Goal: Task Accomplishment & Management: Manage account settings

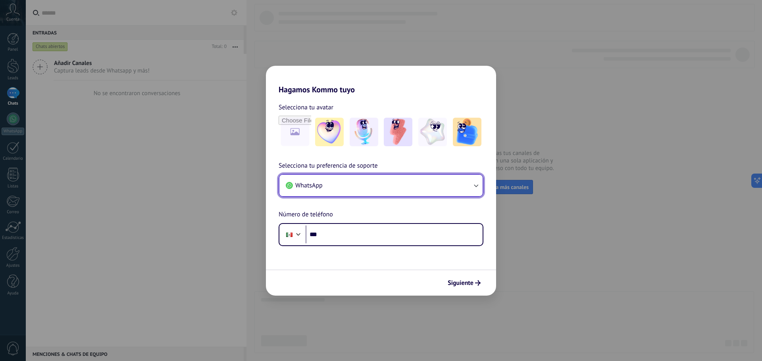
click at [457, 192] on button "WhatsApp" at bounding box center [380, 185] width 203 height 21
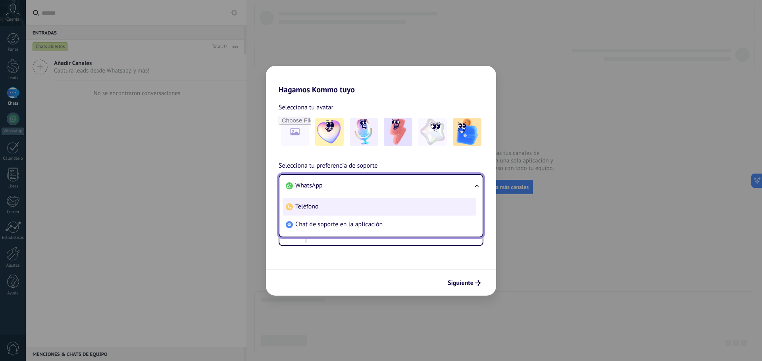
click at [451, 204] on li "Teléfono" at bounding box center [379, 207] width 194 height 18
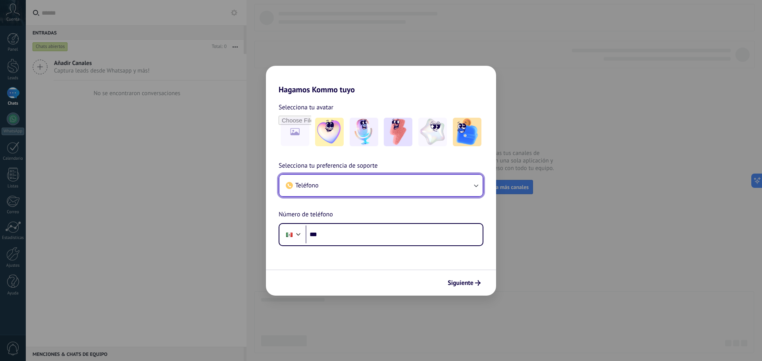
click at [455, 180] on button "Teléfono" at bounding box center [380, 185] width 203 height 21
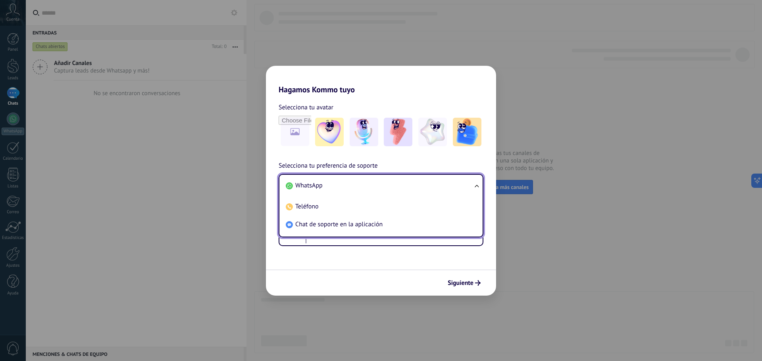
click at [450, 191] on li "WhatsApp" at bounding box center [379, 186] width 194 height 18
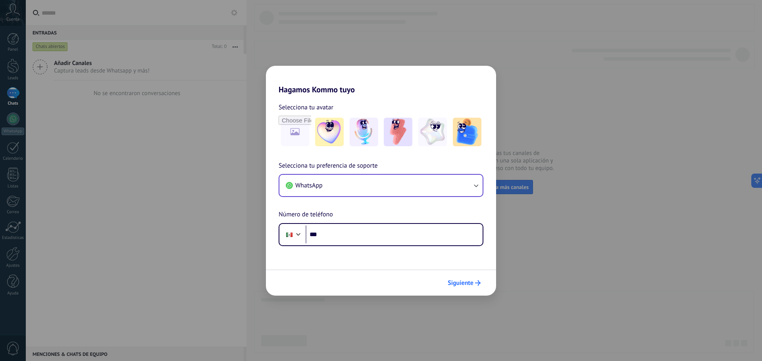
click at [478, 286] on button "Siguiente" at bounding box center [464, 283] width 40 height 13
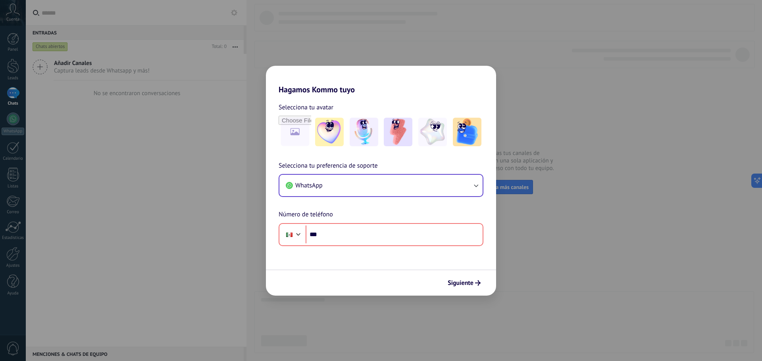
click at [580, 233] on div "Hagamos Kommo tuyo Selecciona tu avatar Selecciona tu preferencia de soporte Wh…" at bounding box center [381, 180] width 762 height 361
click at [330, 131] on img at bounding box center [329, 132] width 29 height 29
click at [368, 136] on img at bounding box center [364, 132] width 29 height 29
click at [496, 265] on div "Hagamos Kommo tuyo Selecciona tu avatar Restablecer Selecciona tu preferencia d…" at bounding box center [381, 180] width 762 height 361
click at [466, 286] on span "Siguiente" at bounding box center [461, 283] width 26 height 6
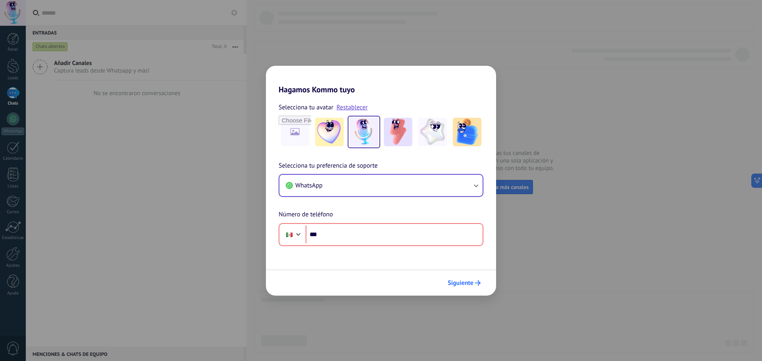
click at [466, 286] on span "Siguiente" at bounding box center [461, 283] width 26 height 6
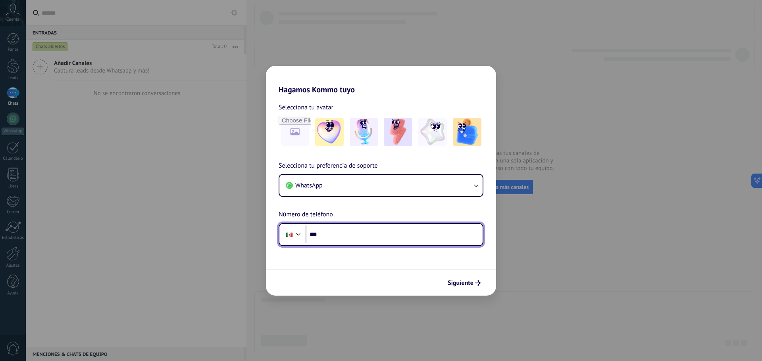
click at [366, 229] on input "***" at bounding box center [393, 235] width 177 height 18
click at [371, 244] on div "Phone ***" at bounding box center [381, 234] width 205 height 23
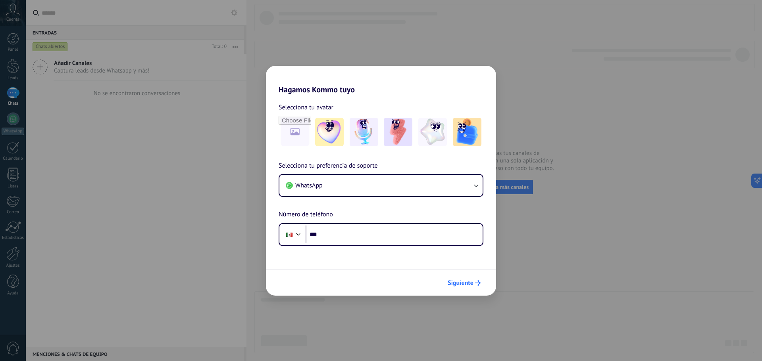
click at [453, 288] on button "Siguiente" at bounding box center [464, 283] width 40 height 13
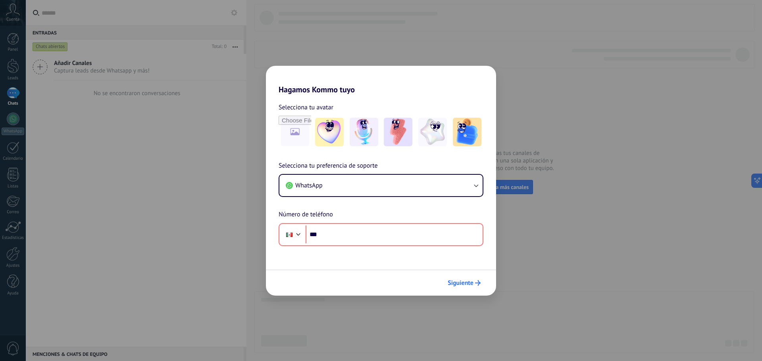
click at [453, 288] on button "Siguiente" at bounding box center [464, 283] width 40 height 13
click at [365, 129] on img at bounding box center [364, 132] width 29 height 29
click at [544, 204] on div "Hagamos Kommo tuyo Selecciona tu avatar Restablecer Selecciona tu preferencia d…" at bounding box center [381, 180] width 762 height 361
click at [476, 285] on icon "submit" at bounding box center [478, 283] width 6 height 6
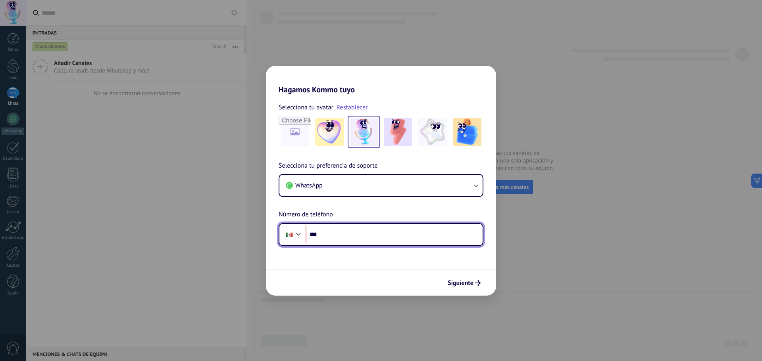
click at [359, 235] on input "***" at bounding box center [393, 235] width 177 height 18
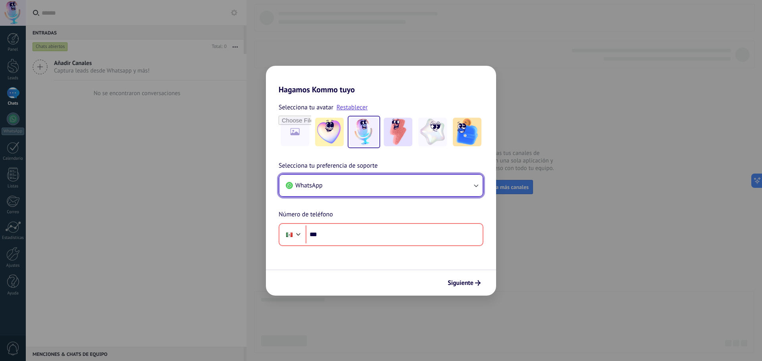
click at [476, 181] on button "WhatsApp" at bounding box center [380, 185] width 203 height 21
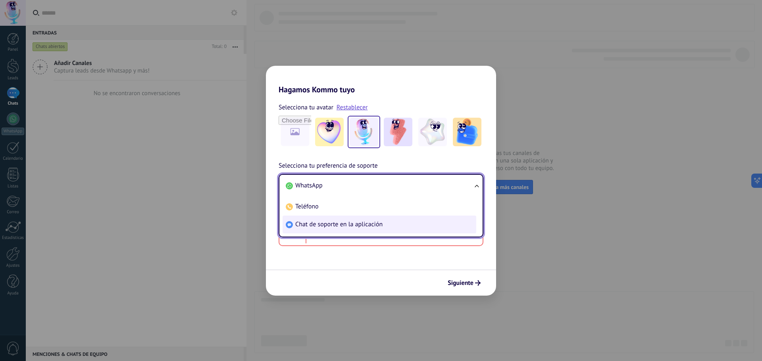
click at [449, 221] on li "Chat de soporte en la aplicación" at bounding box center [379, 225] width 194 height 18
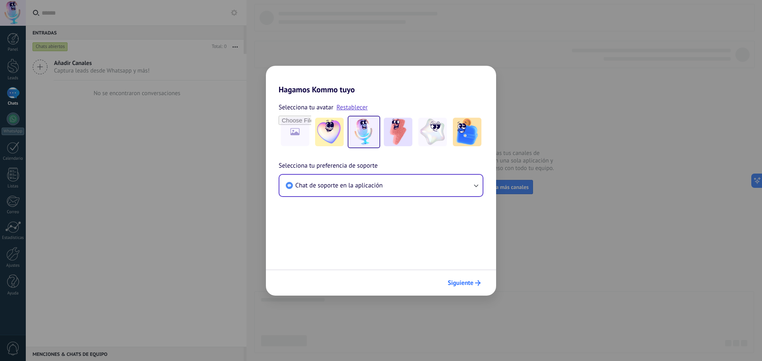
click at [463, 289] on button "Siguiente" at bounding box center [464, 283] width 40 height 13
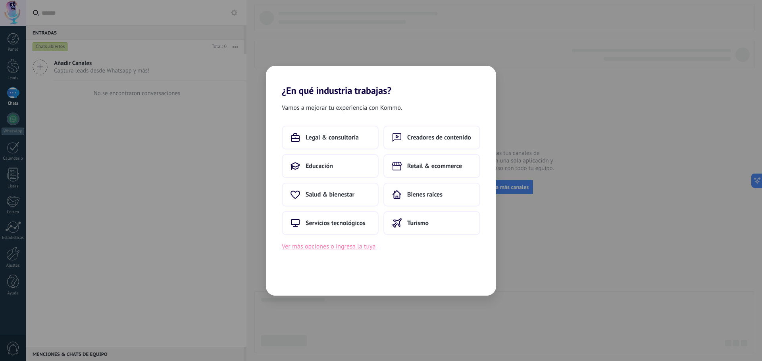
click at [364, 245] on button "Ver más opciones o ingresa la tuya" at bounding box center [329, 247] width 94 height 10
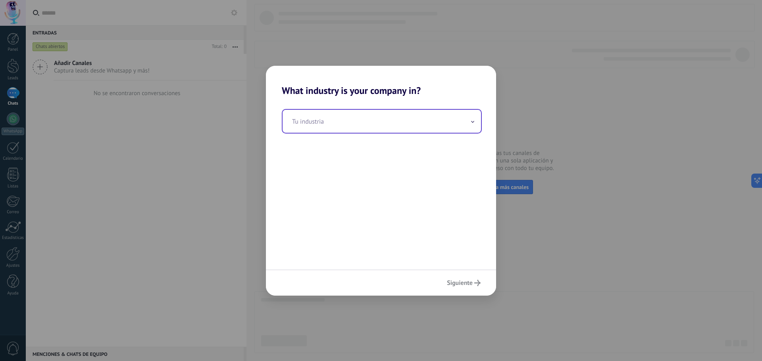
click at [367, 122] on input "text" at bounding box center [381, 121] width 198 height 23
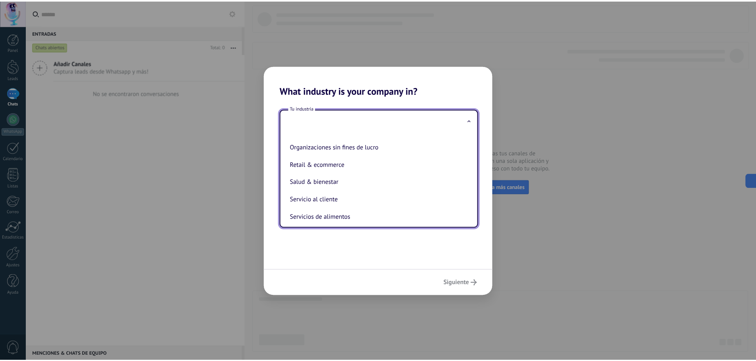
scroll to position [144, 0]
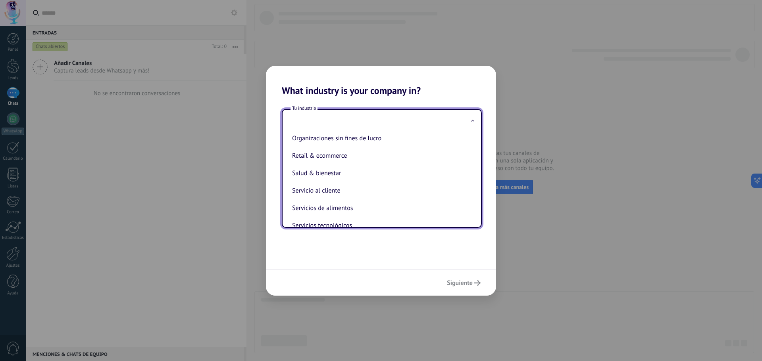
click at [369, 192] on li "Servicio al cliente" at bounding box center [380, 190] width 183 height 17
type input "**********"
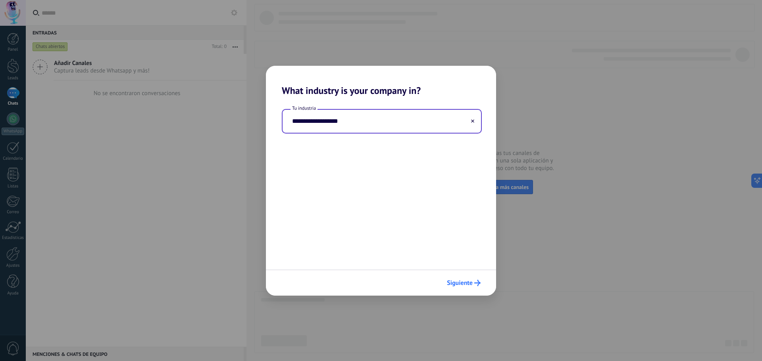
click at [478, 279] on button "Siguiente" at bounding box center [463, 283] width 41 height 13
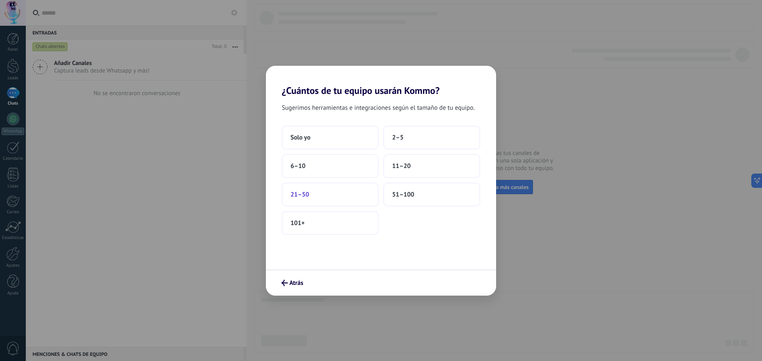
click at [317, 196] on button "21–50" at bounding box center [330, 195] width 97 height 24
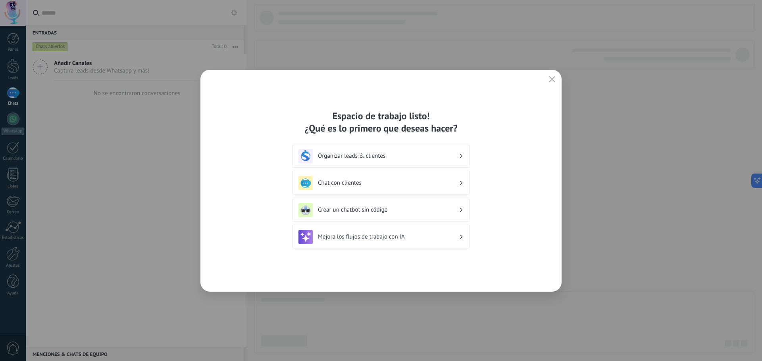
click at [376, 158] on h3 "Organizar leads & clientes" at bounding box center [388, 156] width 141 height 8
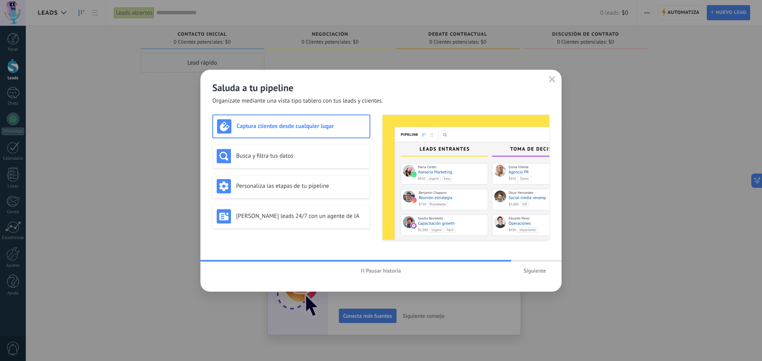
click at [517, 273] on div "Siguiente" at bounding box center [493, 271] width 112 height 12
click at [527, 272] on span "Siguiente" at bounding box center [534, 271] width 23 height 6
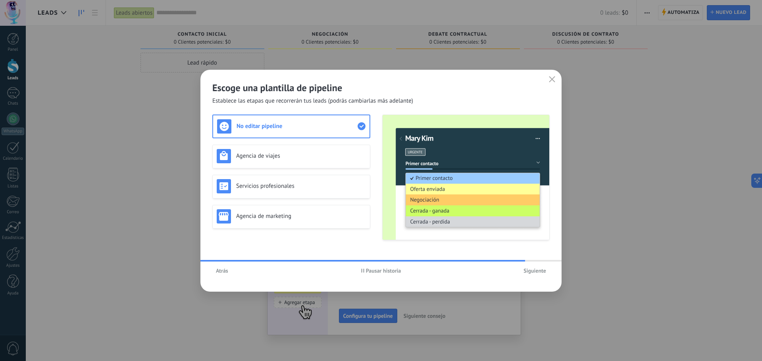
click at [527, 272] on span "Siguiente" at bounding box center [534, 271] width 23 height 6
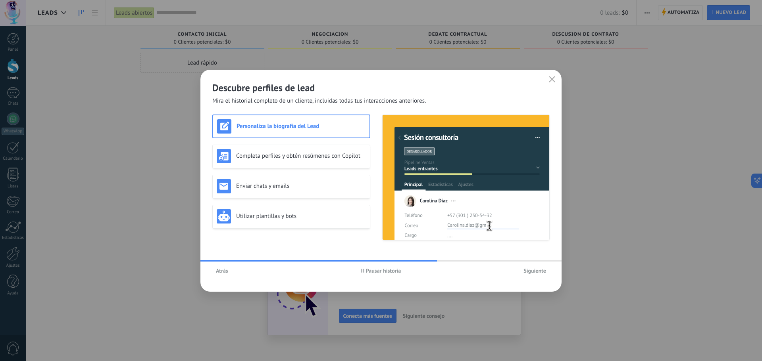
click at [527, 272] on span "Siguiente" at bounding box center [534, 271] width 23 height 6
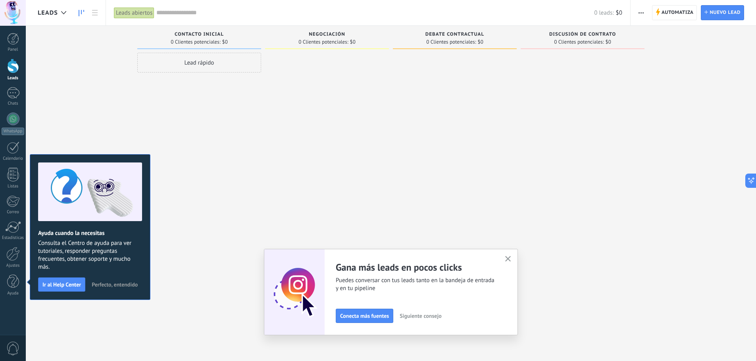
click at [192, 248] on div "Lead rápido" at bounding box center [199, 182] width 124 height 258
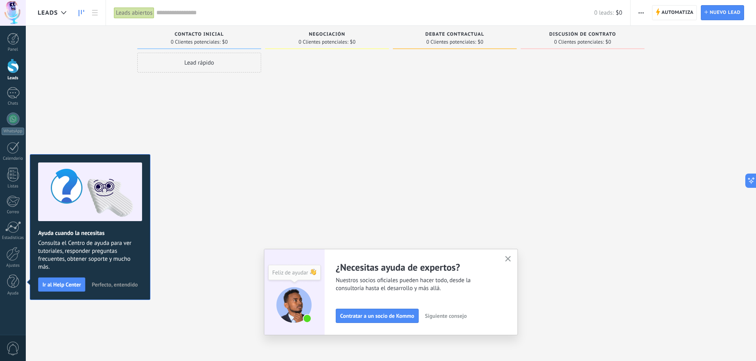
click at [511, 260] on use "button" at bounding box center [508, 259] width 6 height 6
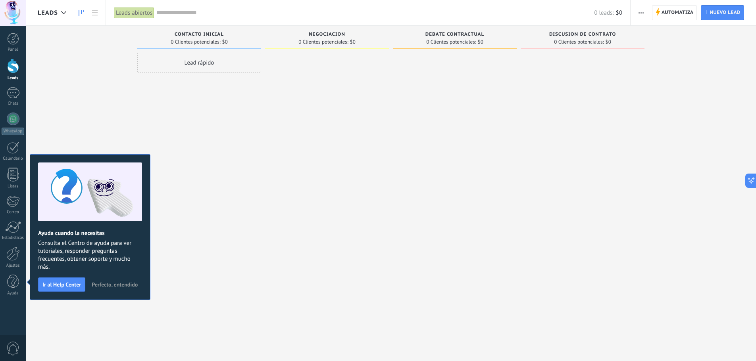
click at [95, 333] on div "Lamentablemente, no hay leads con estos parámetros. Mostrar todo Leads Entrante…" at bounding box center [397, 191] width 718 height 330
click at [16, 279] on div at bounding box center [13, 282] width 12 height 14
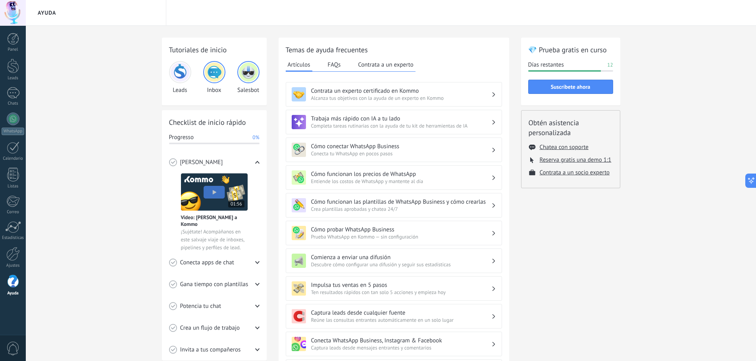
click at [435, 99] on span "Alcanza tus objetivos con la ayuda de un experto en Kommo" at bounding box center [401, 98] width 180 height 7
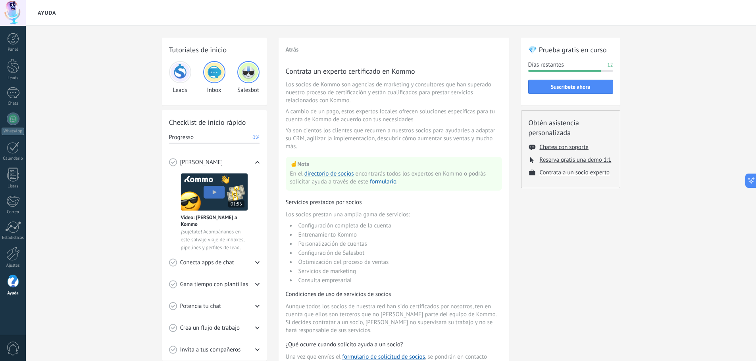
click at [250, 75] on img at bounding box center [248, 72] width 19 height 19
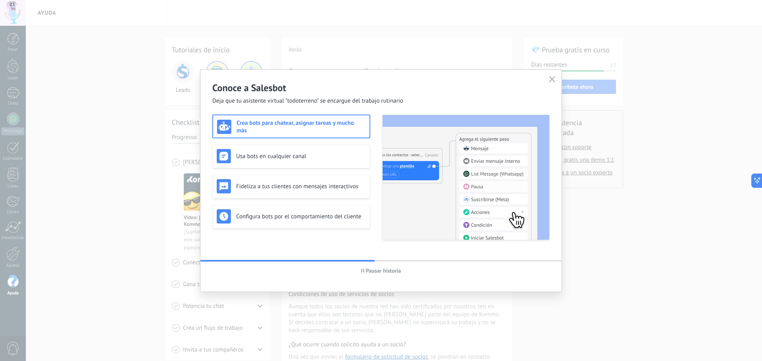
click at [321, 131] on h3 "Crea bots para chatear, asignar tareas y mucho más" at bounding box center [300, 126] width 129 height 15
click at [315, 164] on div "Usa bots en cualquier canal" at bounding box center [291, 157] width 158 height 24
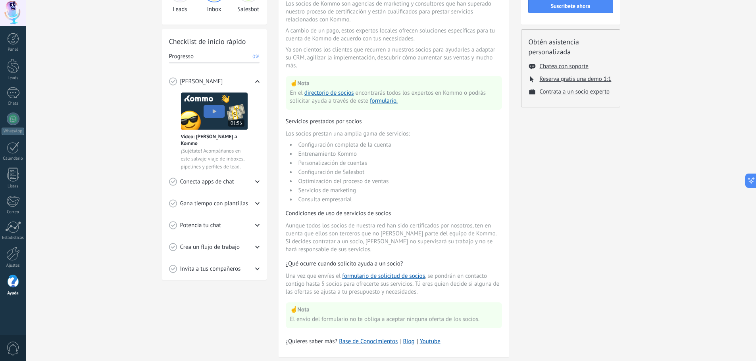
scroll to position [100, 0]
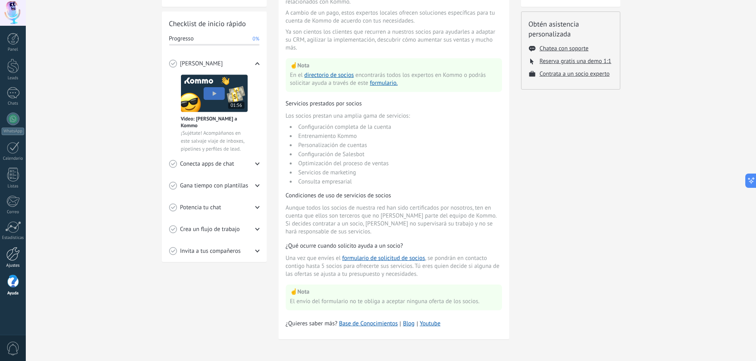
click at [12, 257] on div at bounding box center [12, 254] width 13 height 14
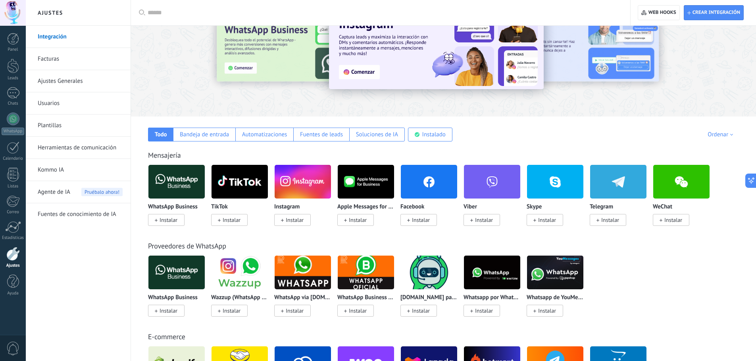
scroll to position [41, 0]
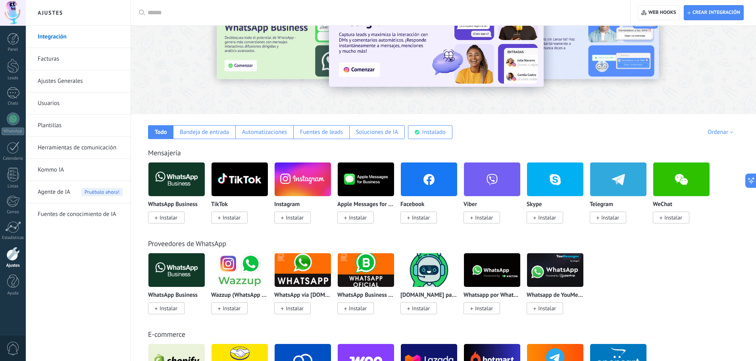
click at [160, 181] on img at bounding box center [176, 179] width 56 height 38
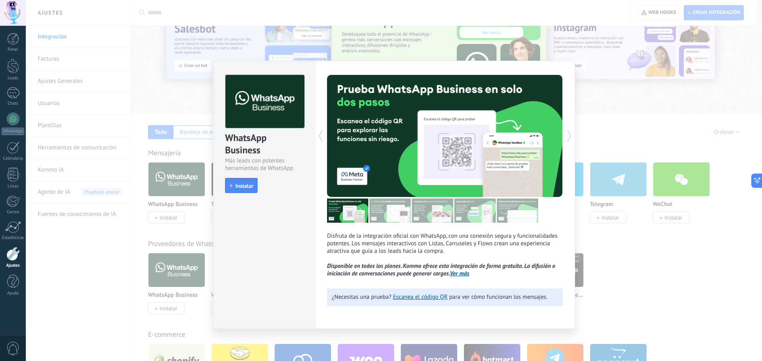
click at [584, 162] on div "WhatsApp Business Más leads con potentes herramientas de WhatsApp install Insta…" at bounding box center [394, 180] width 736 height 361
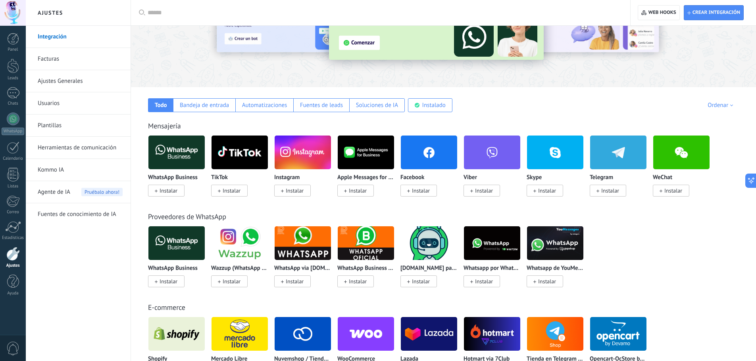
scroll to position [68, 0]
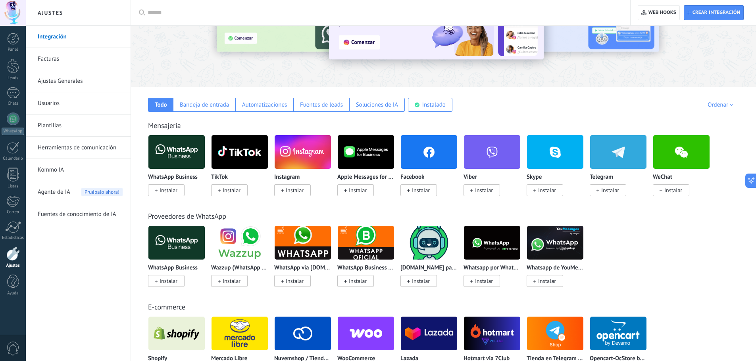
click at [224, 163] on img at bounding box center [239, 152] width 56 height 38
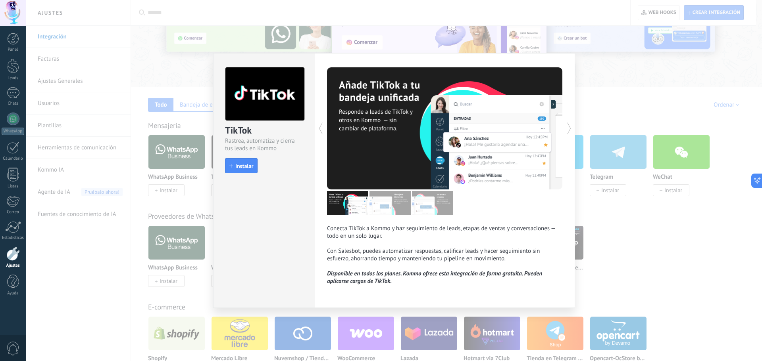
click at [115, 247] on div "TikTok Rastrea, automatiza y cierra tus leads en Kommo install Instalar Conecta…" at bounding box center [394, 180] width 736 height 361
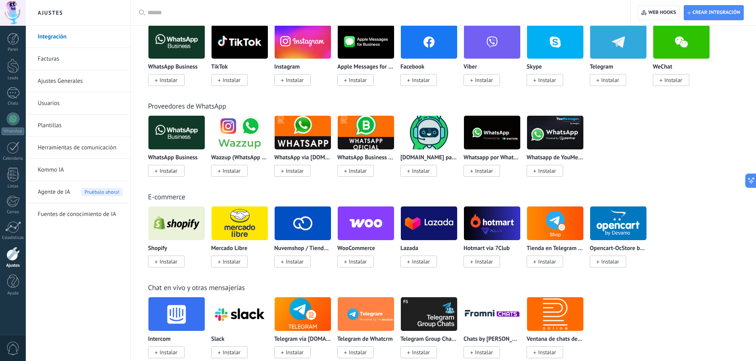
scroll to position [179, 0]
click at [302, 224] on img at bounding box center [303, 223] width 56 height 38
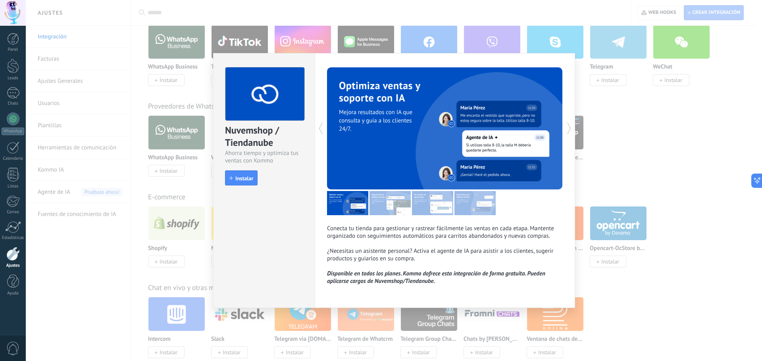
click at [97, 288] on div "Nuvemshop / Tiendanube Ahorra tiempo y optimiza tus ventas con Kommo install In…" at bounding box center [394, 180] width 736 height 361
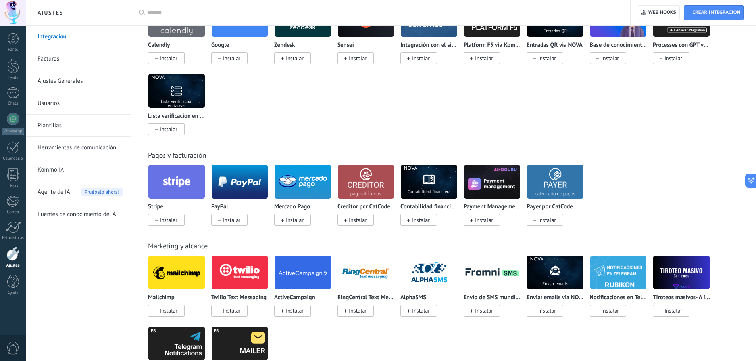
scroll to position [889, 0]
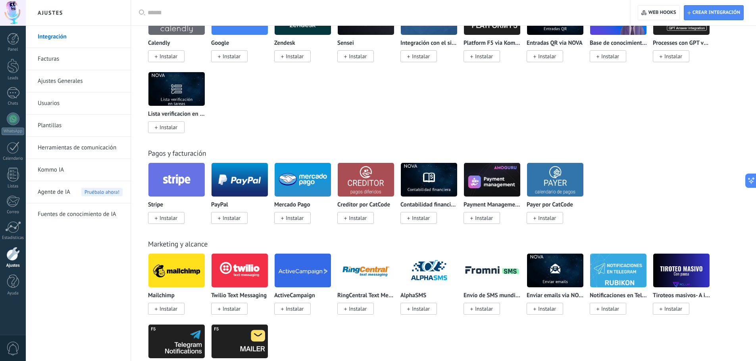
click at [294, 175] on img at bounding box center [303, 180] width 56 height 38
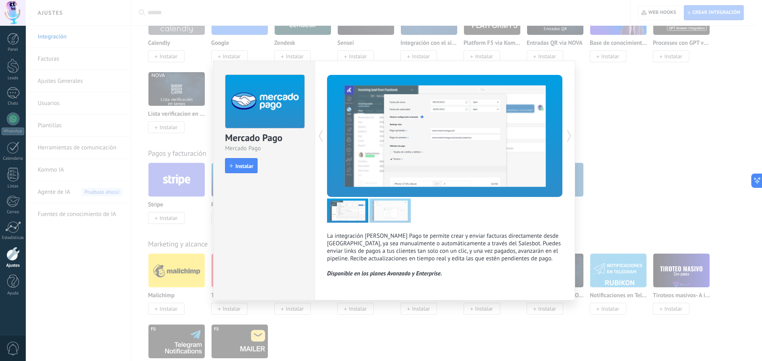
click at [126, 269] on div "Mercado Pago Mercado Pago install Instalar La integración de Mercado Pago te pe…" at bounding box center [394, 180] width 736 height 361
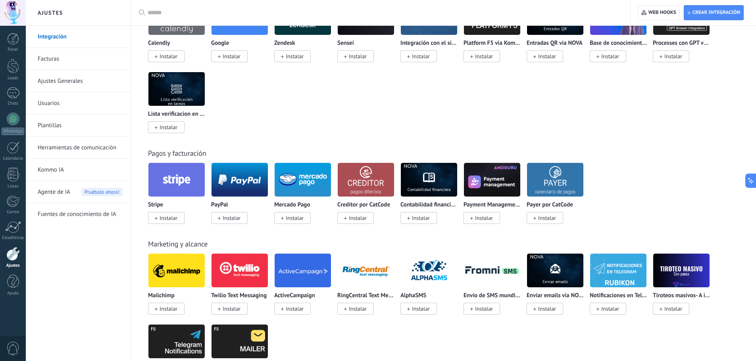
click at [225, 179] on img at bounding box center [239, 180] width 56 height 38
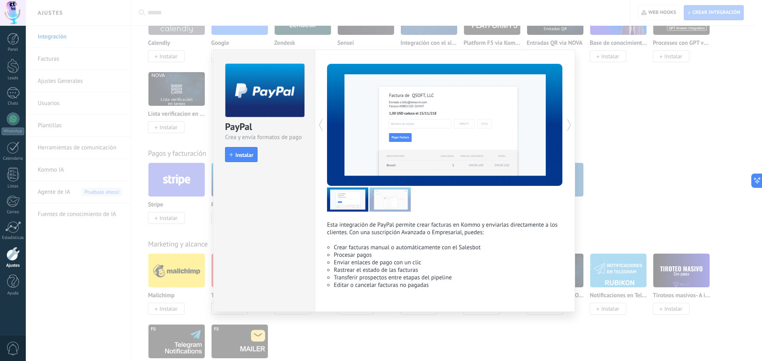
click at [102, 259] on div "PayPal Crea y envía formatos de pago install Instalar Esta integración de PayPa…" at bounding box center [394, 180] width 736 height 361
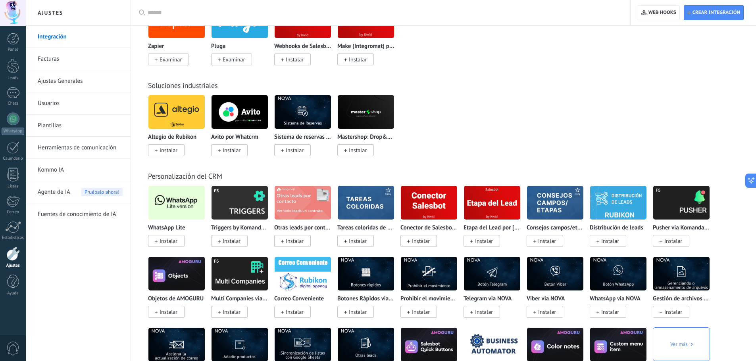
scroll to position [1301, 0]
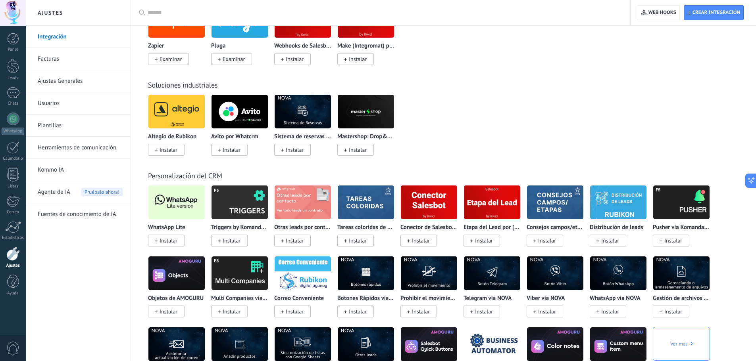
click at [161, 204] on img at bounding box center [176, 202] width 56 height 38
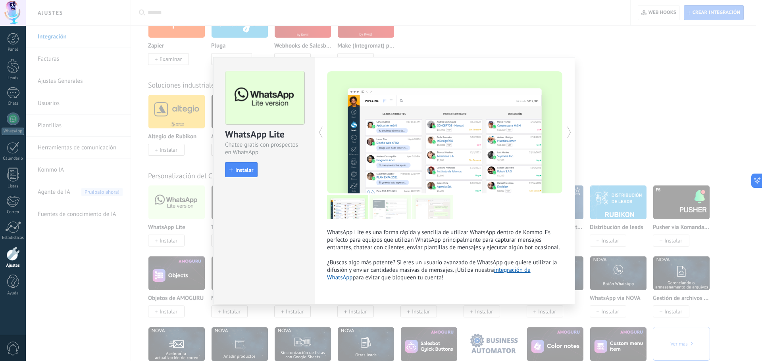
click at [128, 268] on div "WhatsApp Lite Chatee gratis con prospectos en WhatsApp install Instalar WhatsAp…" at bounding box center [394, 180] width 736 height 361
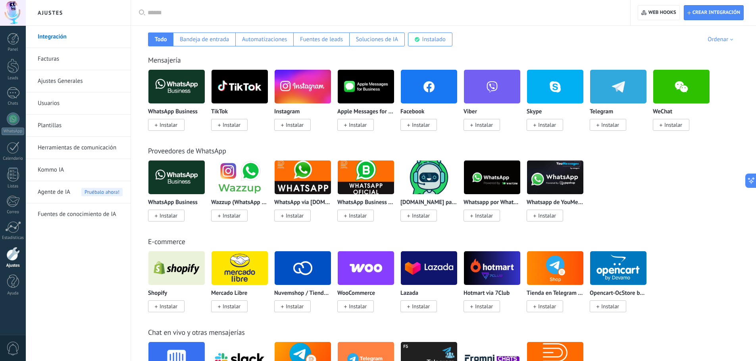
scroll to position [0, 0]
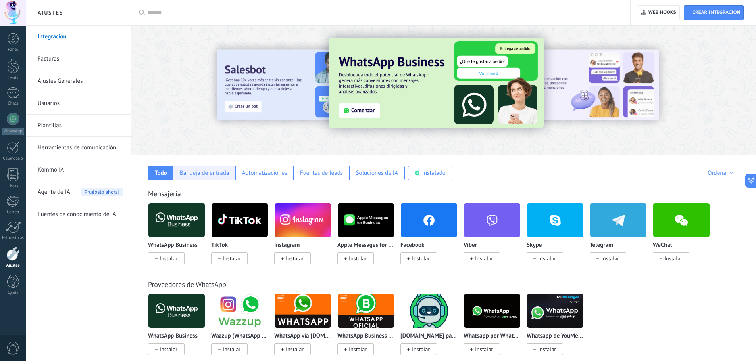
click at [212, 174] on div "Bandeja de entrada" at bounding box center [204, 173] width 49 height 8
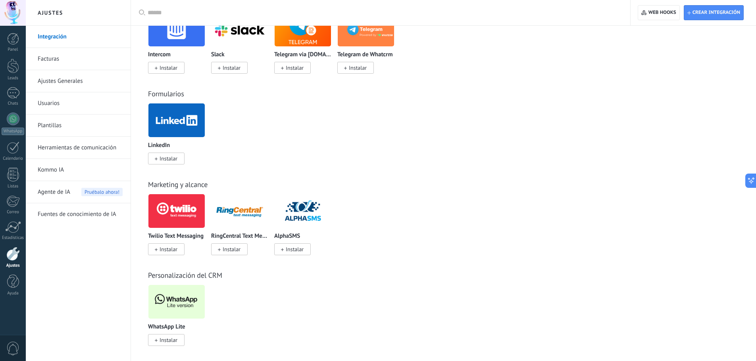
scroll to position [377, 0]
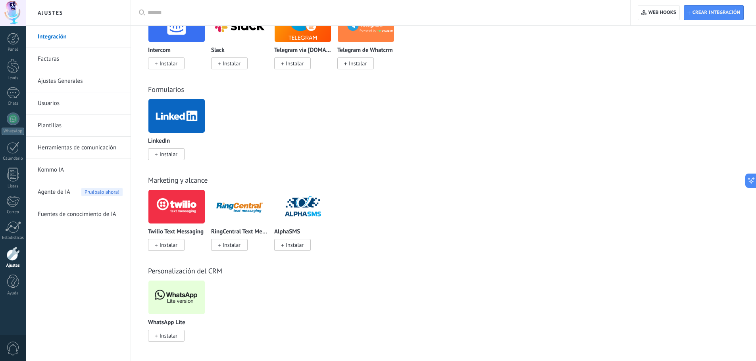
click at [184, 118] on img at bounding box center [176, 116] width 56 height 38
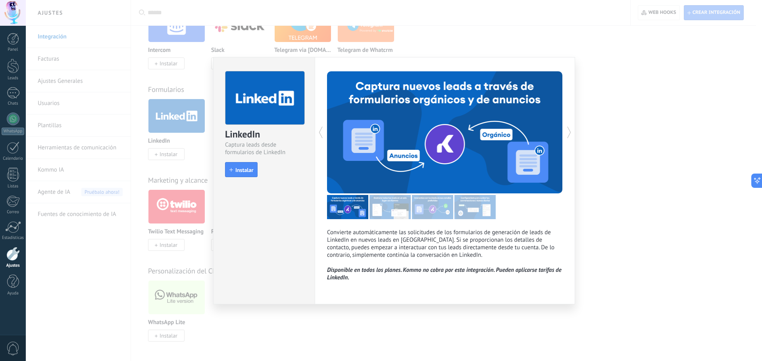
click at [391, 209] on img at bounding box center [389, 207] width 41 height 24
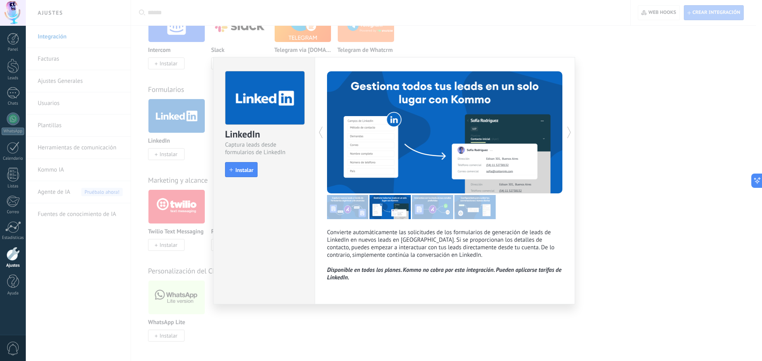
click at [421, 211] on img at bounding box center [432, 207] width 41 height 24
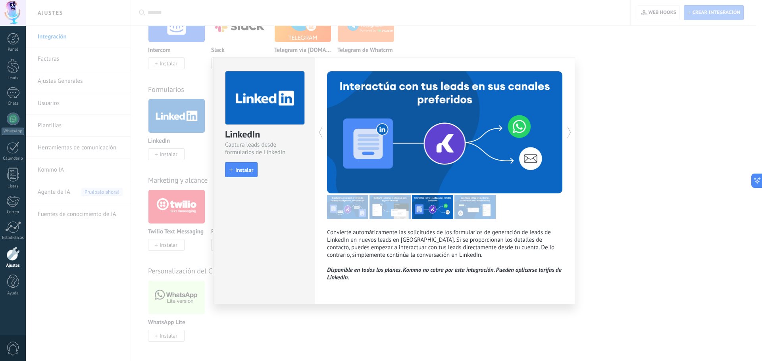
click at [396, 213] on img at bounding box center [389, 207] width 41 height 24
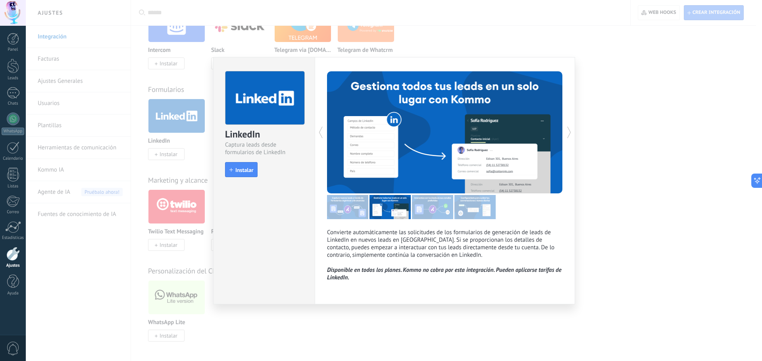
click at [406, 215] on img at bounding box center [389, 207] width 41 height 24
click at [434, 211] on img at bounding box center [432, 207] width 41 height 24
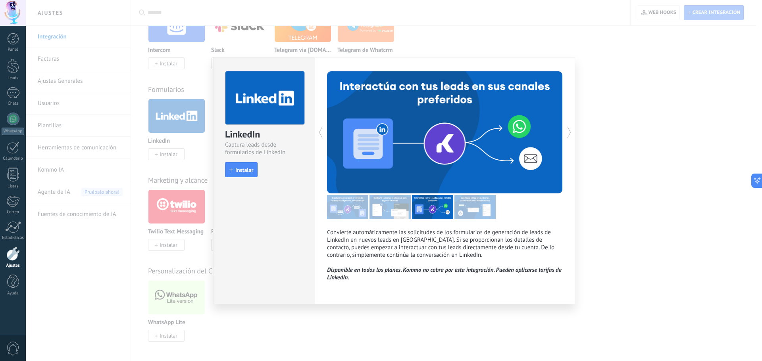
click at [462, 210] on img at bounding box center [474, 207] width 41 height 24
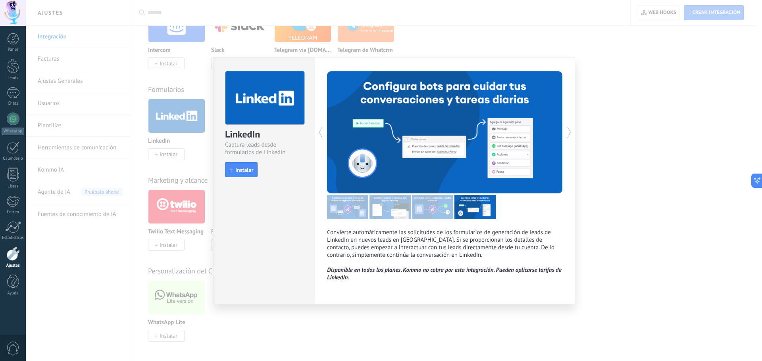
click at [417, 222] on div "Convierte automáticamente las solicitudes de los formularios de generación de l…" at bounding box center [445, 176] width 236 height 210
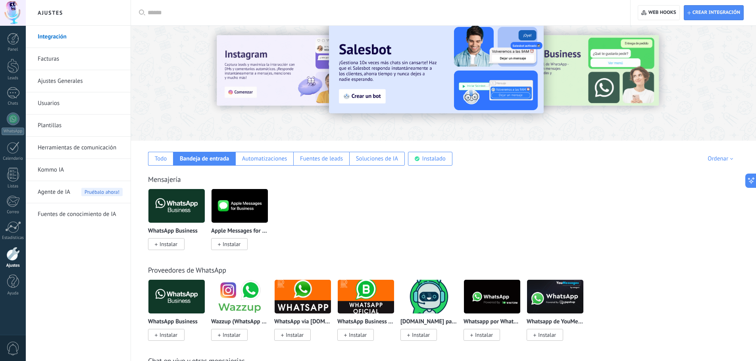
scroll to position [13, 0]
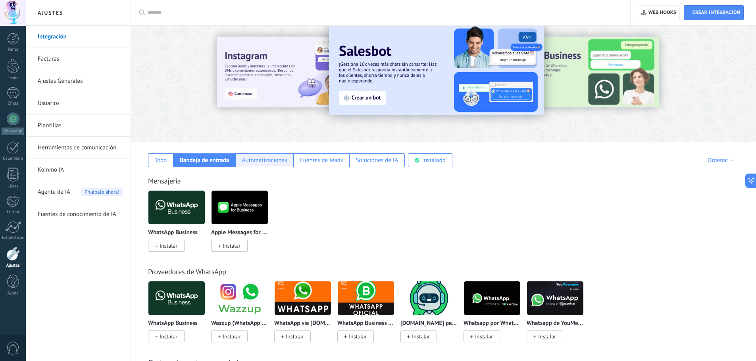
click at [285, 161] on div "Automatizaciones" at bounding box center [264, 161] width 45 height 8
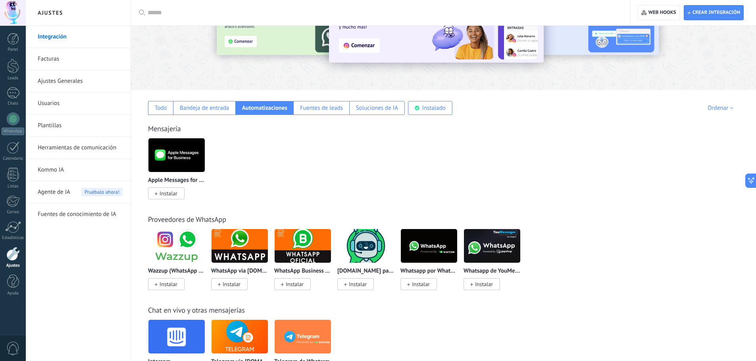
scroll to position [65, 0]
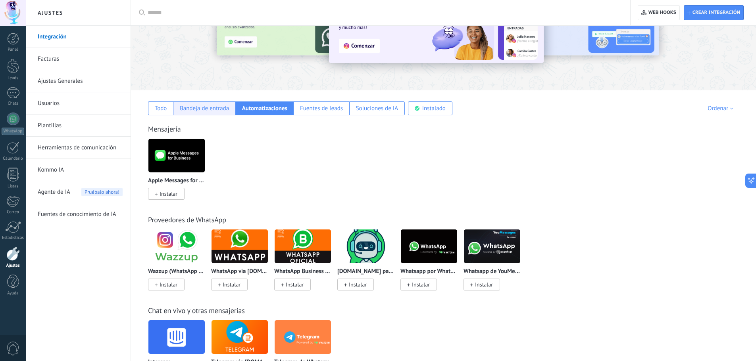
click at [216, 102] on div "Bandeja de entrada" at bounding box center [204, 109] width 62 height 14
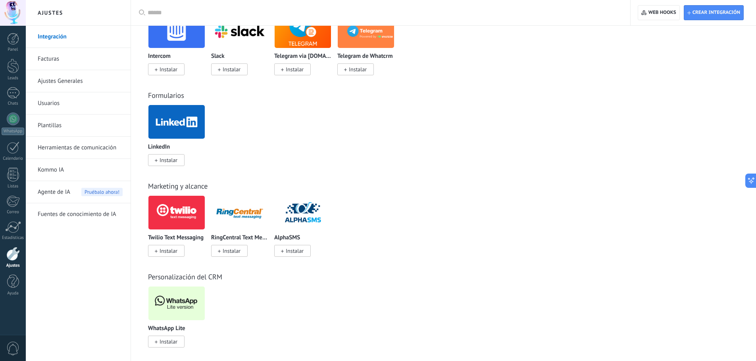
scroll to position [370, 0]
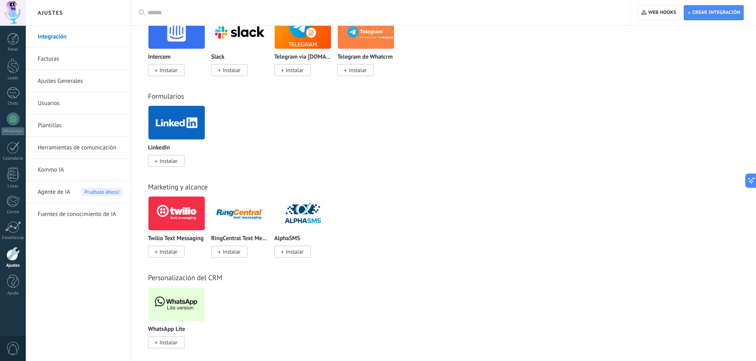
click at [175, 128] on img at bounding box center [176, 123] width 56 height 38
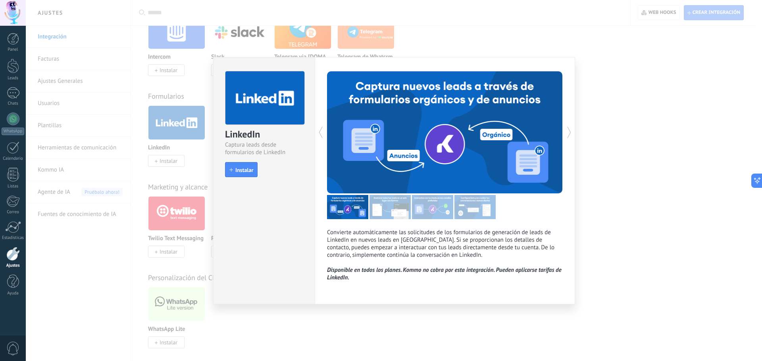
click at [437, 211] on img at bounding box center [432, 207] width 41 height 24
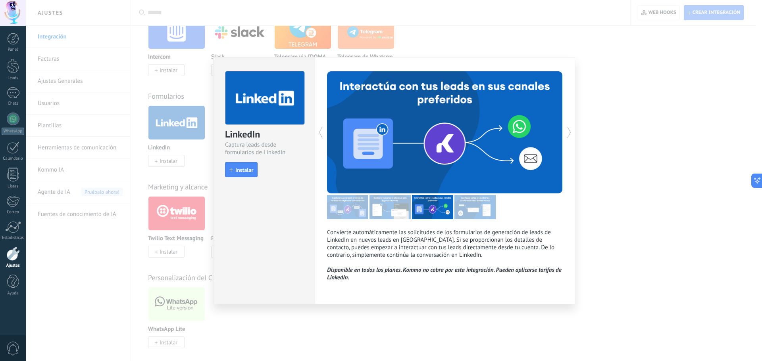
click at [628, 101] on div "LinkedIn Captura leads desde formularios de LinkedIn install Instalar Convierte…" at bounding box center [394, 180] width 736 height 361
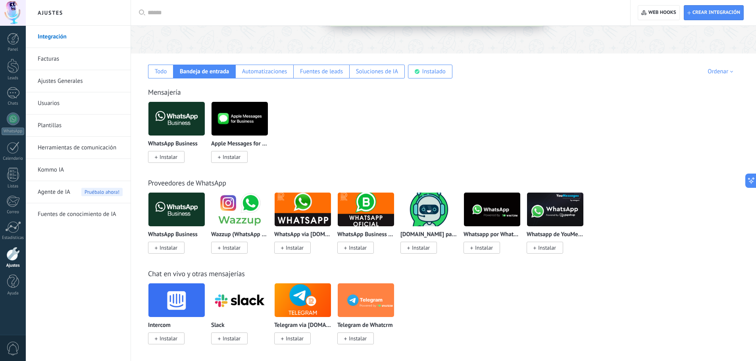
scroll to position [0, 0]
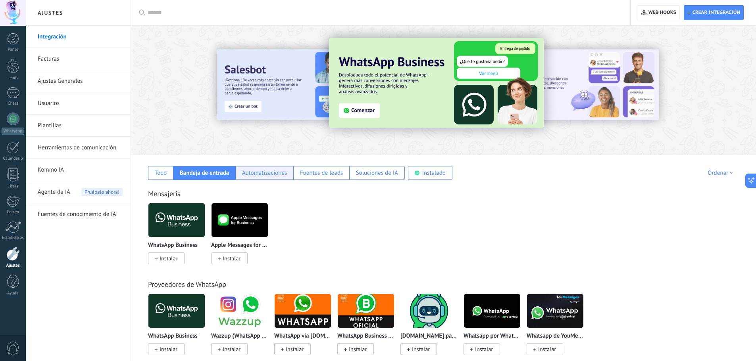
click at [268, 177] on div "Automatizaciones" at bounding box center [264, 173] width 58 height 14
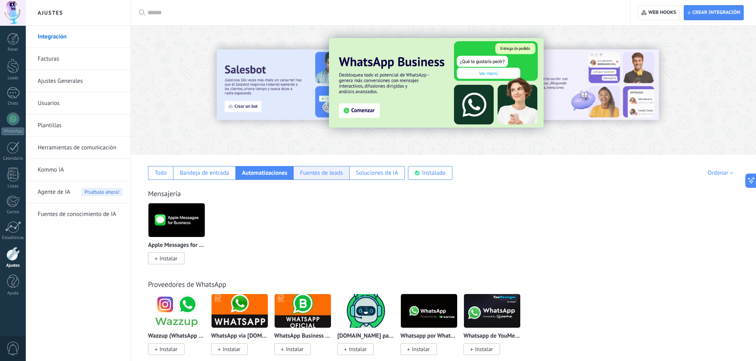
click at [318, 172] on div "Fuentes de leads" at bounding box center [321, 173] width 43 height 8
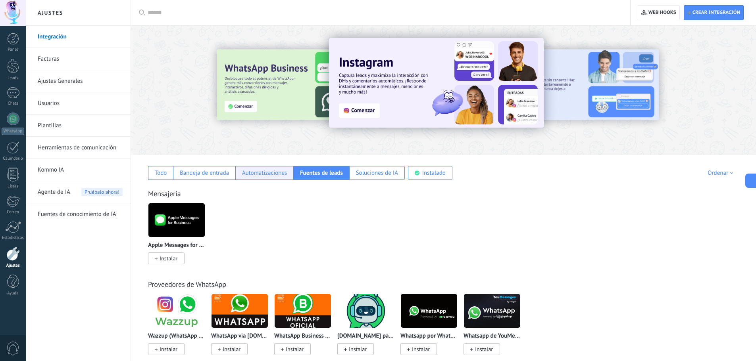
click at [266, 173] on div "Automatizaciones" at bounding box center [264, 173] width 45 height 8
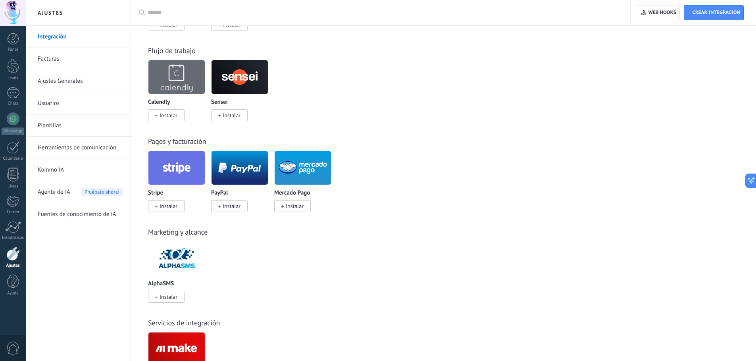
scroll to position [507, 0]
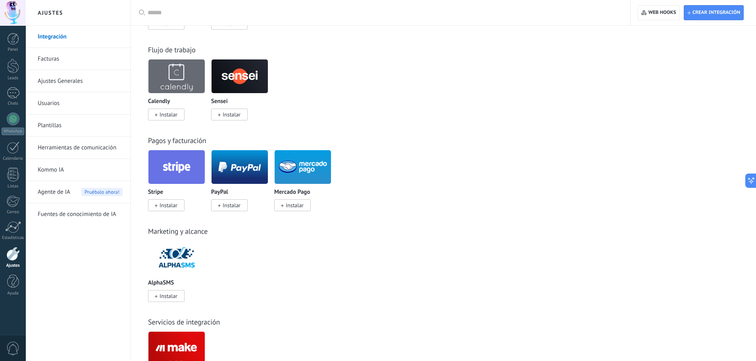
click at [296, 164] on img at bounding box center [303, 167] width 56 height 38
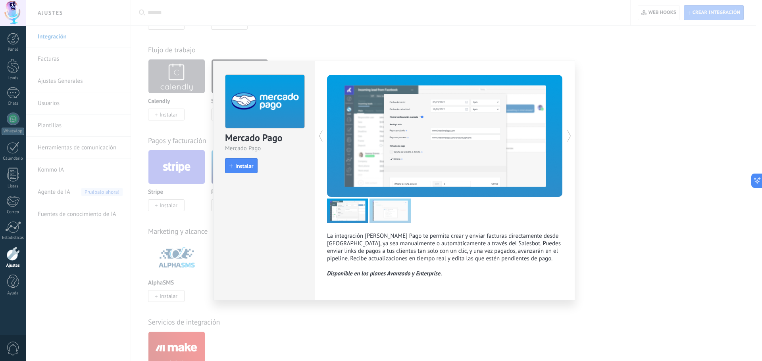
click at [382, 212] on img at bounding box center [389, 211] width 41 height 24
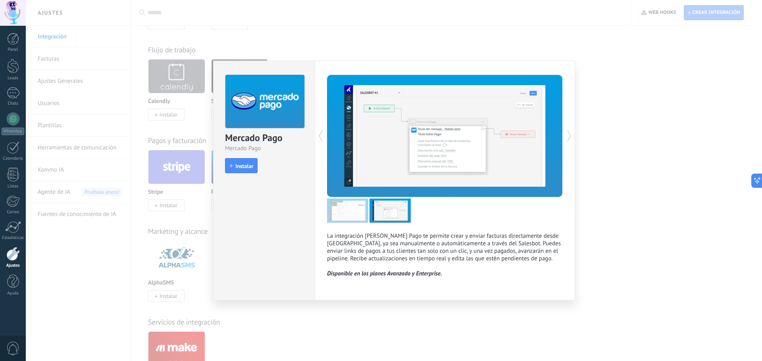
click at [442, 41] on div "Mercado Pago Mercado Pago install Instalar La integración de Mercado Pago te pe…" at bounding box center [394, 180] width 736 height 361
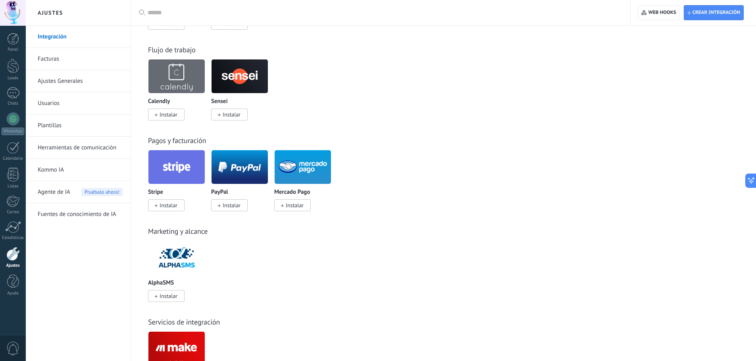
click at [318, 158] on img at bounding box center [303, 167] width 56 height 38
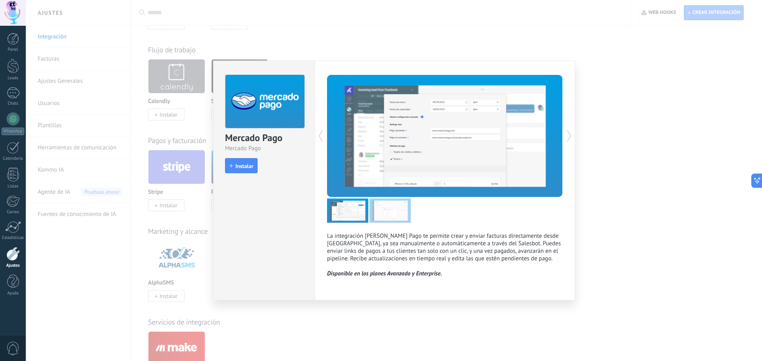
click at [476, 19] on div "Mercado Pago Mercado Pago install Instalar La integración de Mercado Pago te pe…" at bounding box center [394, 180] width 736 height 361
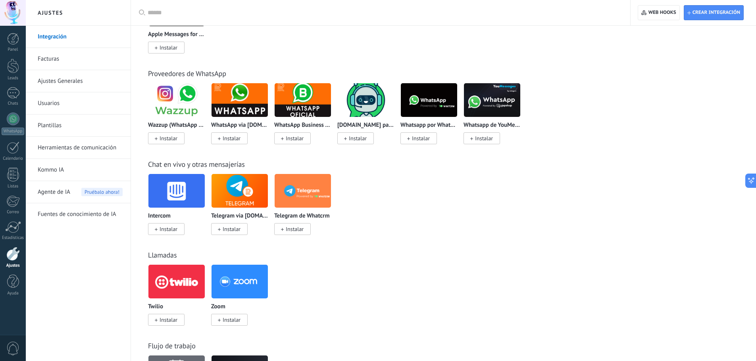
scroll to position [0, 0]
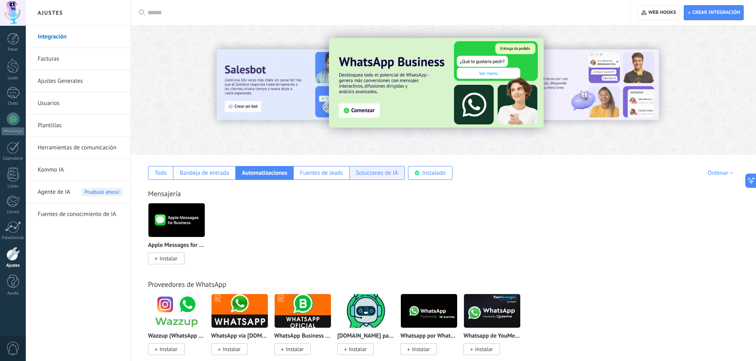
click at [387, 176] on div "Soluciones de IA" at bounding box center [377, 173] width 42 height 8
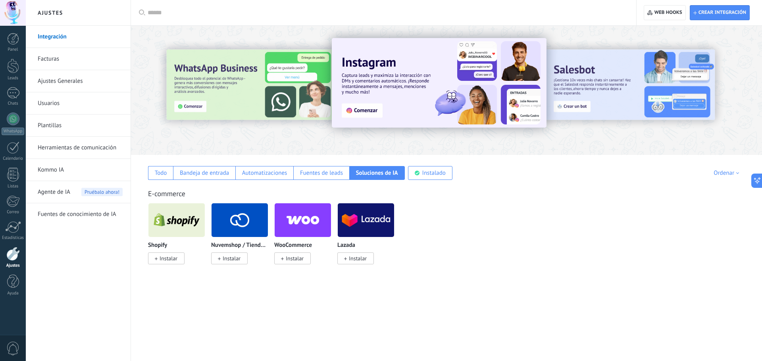
click at [83, 208] on link "Fuentes de conocimiento de IA" at bounding box center [80, 215] width 85 height 22
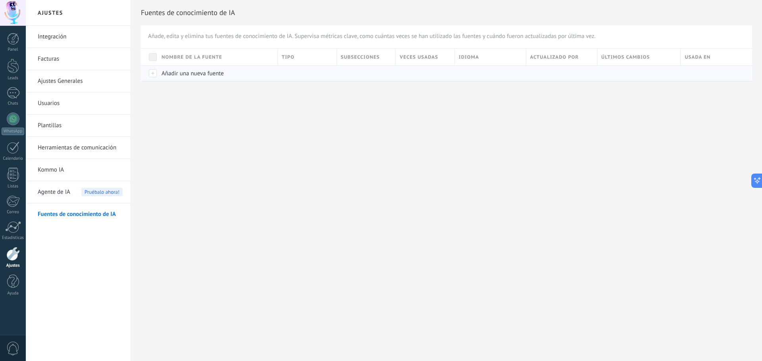
click at [151, 72] on div at bounding box center [149, 72] width 17 height 15
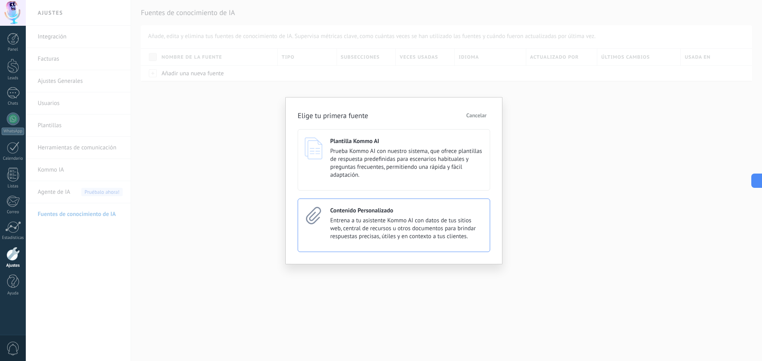
click at [356, 219] on span "Entrena a tu asistente Kommo AI con datos de tus sitios web, central de recurso…" at bounding box center [406, 229] width 153 height 24
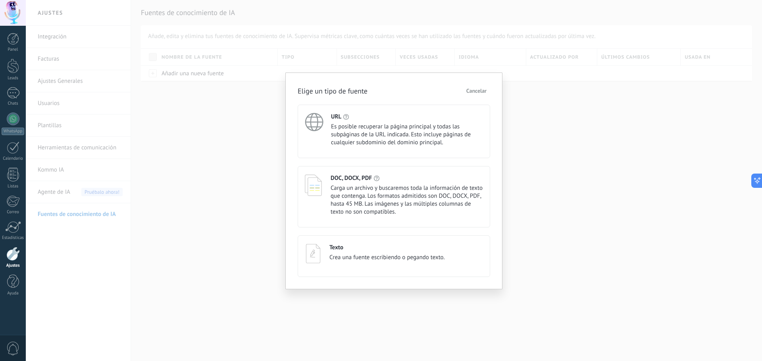
click at [375, 139] on span "Es posible recuperar la página principal y todas las subpáginas de la URL indic…" at bounding box center [407, 135] width 152 height 24
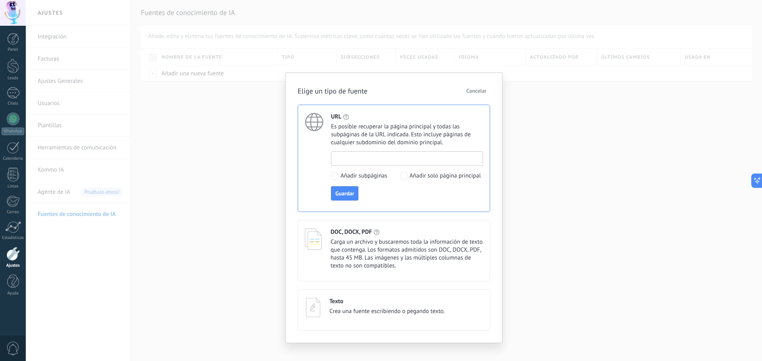
click at [372, 163] on input at bounding box center [406, 158] width 151 height 13
click at [404, 180] on span at bounding box center [404, 176] width 8 height 8
click at [401, 163] on input at bounding box center [406, 158] width 151 height 13
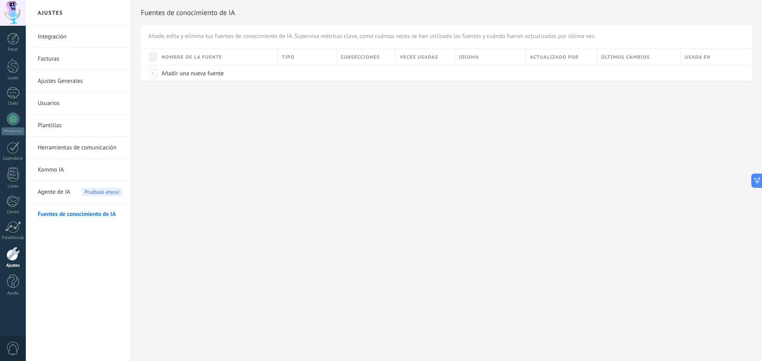
click at [156, 154] on div "Ajustes Integración Facturas Ajustes Generales Usuarios Plantillas Herramientas…" at bounding box center [394, 180] width 736 height 361
click at [94, 154] on link "Herramientas de comunicación" at bounding box center [80, 148] width 85 height 22
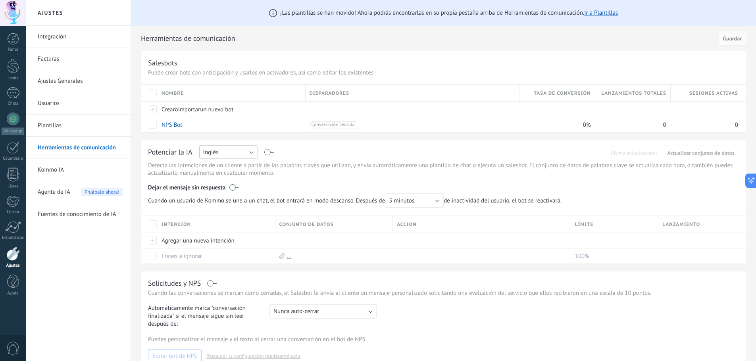
click at [236, 150] on button "Inglés" at bounding box center [228, 152] width 59 height 13
click at [233, 175] on li "Español" at bounding box center [225, 179] width 63 height 13
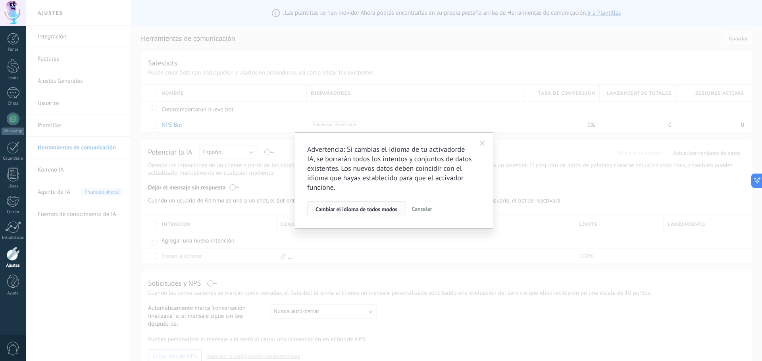
click at [379, 210] on span "Cambiar el idioma de todos modos" at bounding box center [356, 210] width 82 height 6
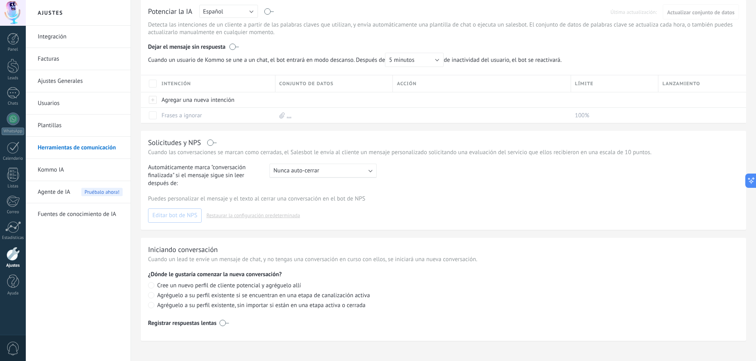
scroll to position [141, 0]
click at [350, 173] on div ": Nunca auto-cerrar" at bounding box center [322, 170] width 107 height 14
click at [425, 158] on div "Solicitudes y NPS Cuando las conversaciones se marcan como cerradas, el Salesbo…" at bounding box center [443, 180] width 605 height 99
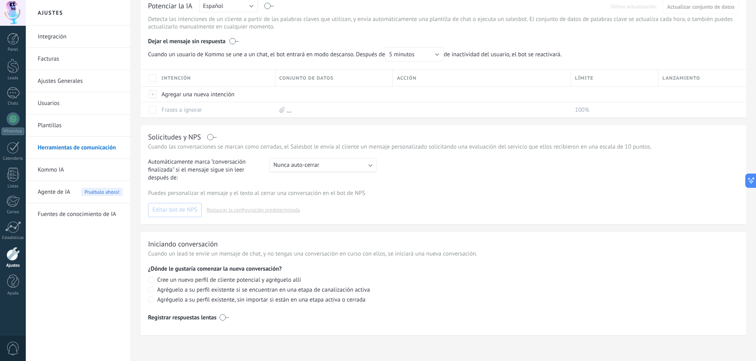
click at [74, 131] on link "Plantillas" at bounding box center [80, 126] width 85 height 22
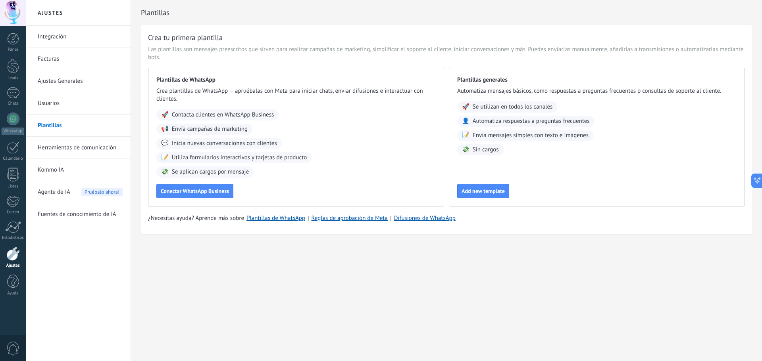
click at [72, 108] on link "Usuarios" at bounding box center [80, 103] width 85 height 22
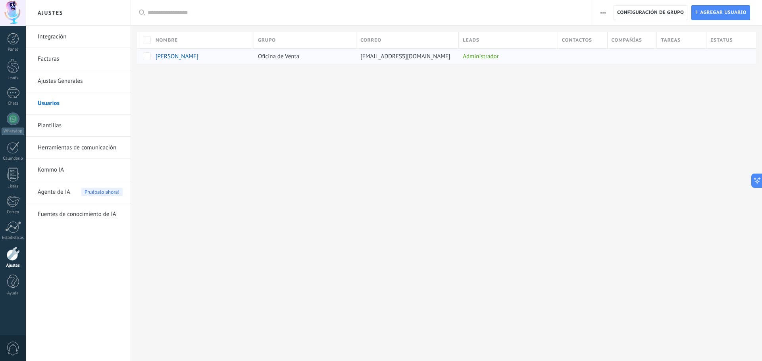
click at [280, 55] on span "Oficina de Venta" at bounding box center [278, 57] width 41 height 8
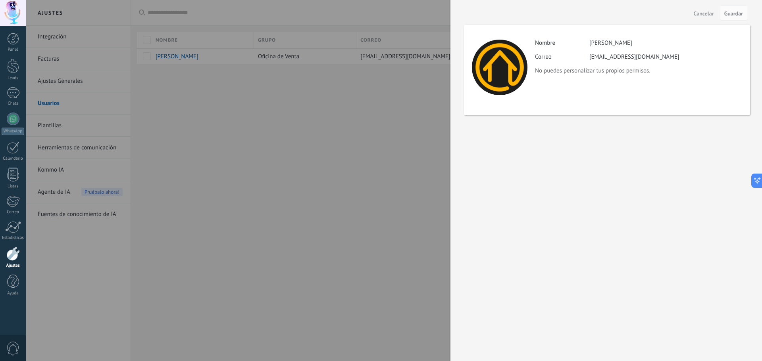
click at [451, 114] on div "Cancelar Guardar Actividad Nombre Anastasio Camacho Correo athomemxoficina3@gma…" at bounding box center [605, 180] width 311 height 361
click at [699, 12] on span "Cancelar" at bounding box center [704, 14] width 20 height 6
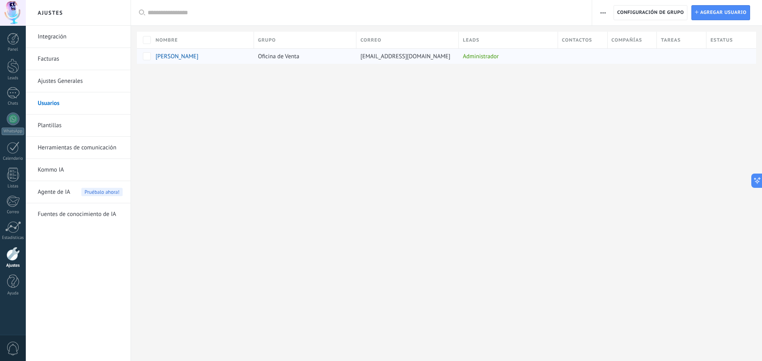
click at [679, 62] on div at bounding box center [680, 56] width 46 height 15
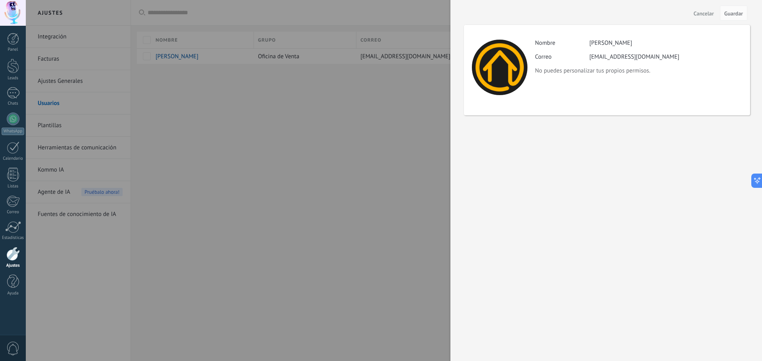
click at [429, 140] on div at bounding box center [381, 180] width 762 height 361
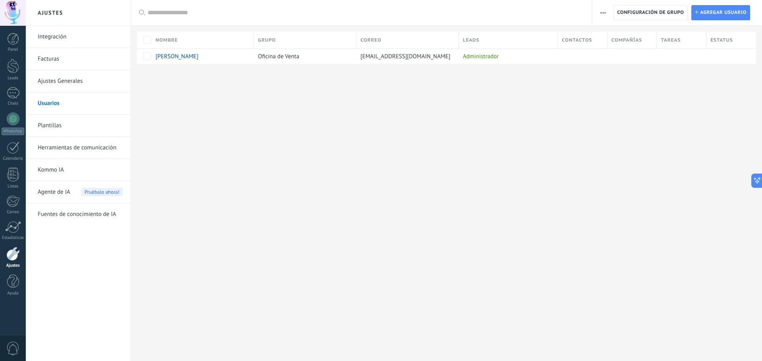
click at [82, 84] on link "Ajustes Generales" at bounding box center [80, 81] width 85 height 22
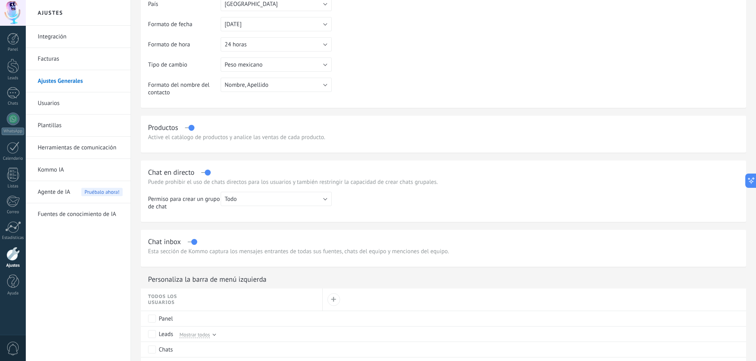
scroll to position [121, 0]
click at [189, 127] on label at bounding box center [189, 127] width 9 height 0
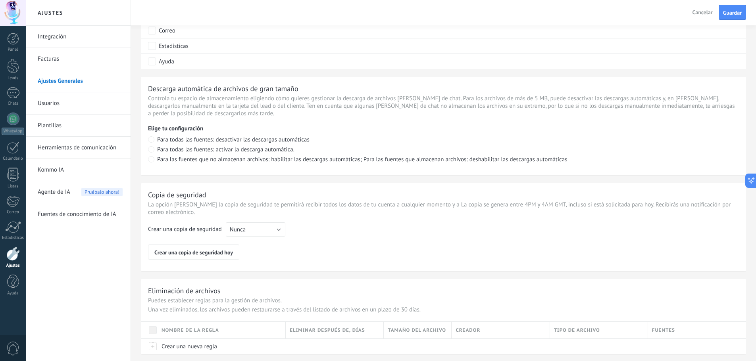
scroll to position [505, 0]
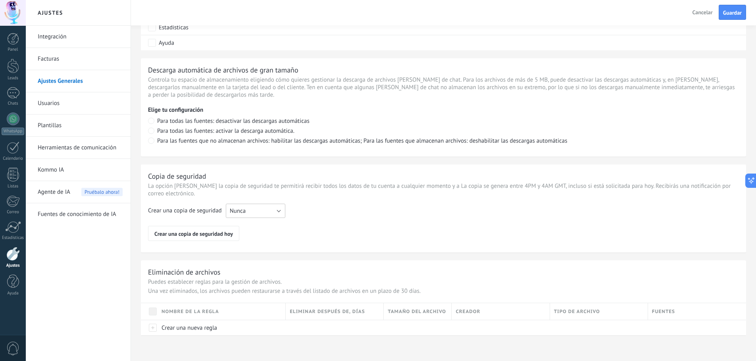
click at [249, 215] on button "Nunca" at bounding box center [256, 211] width 60 height 14
click at [250, 223] on span "Cada semana" at bounding box center [251, 225] width 61 height 8
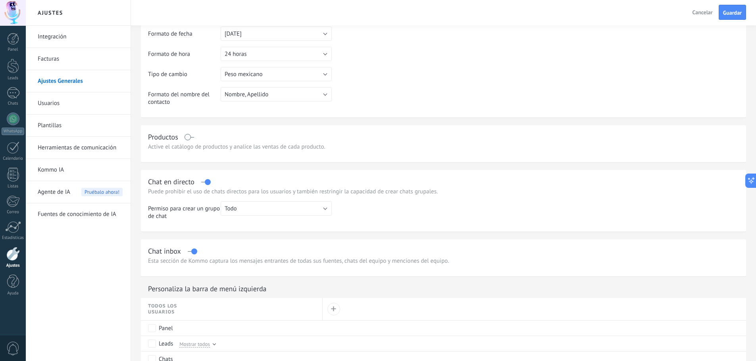
scroll to position [0, 0]
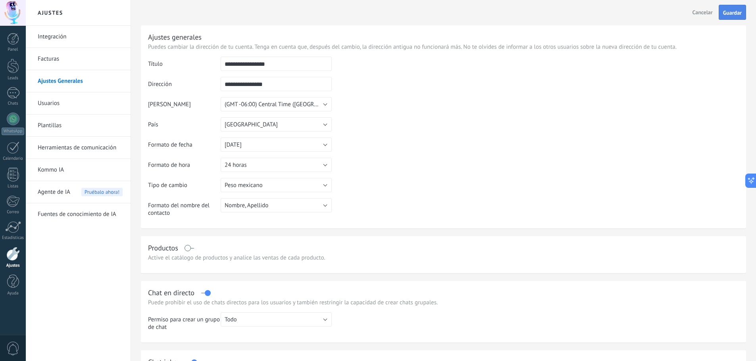
click at [733, 10] on span "Guardar" at bounding box center [732, 13] width 19 height 6
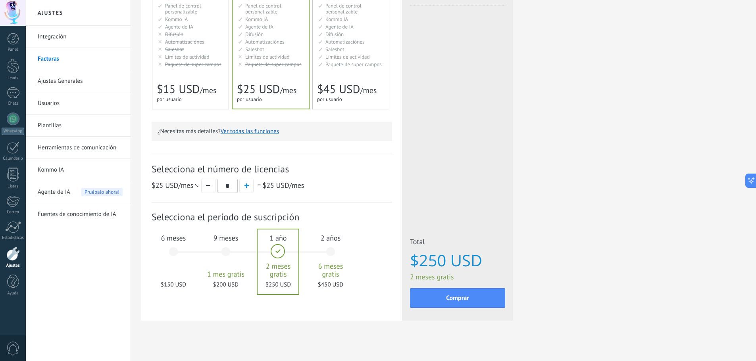
scroll to position [142, 0]
click at [246, 184] on span "button" at bounding box center [246, 185] width 4 height 4
click at [246, 185] on span "button" at bounding box center [246, 185] width 4 height 4
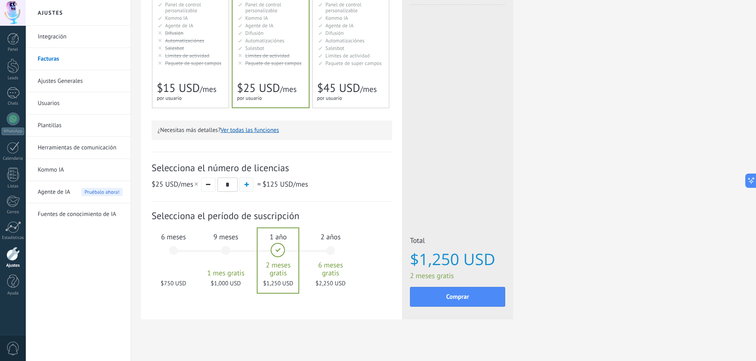
click at [246, 185] on span "button" at bounding box center [246, 185] width 4 height 4
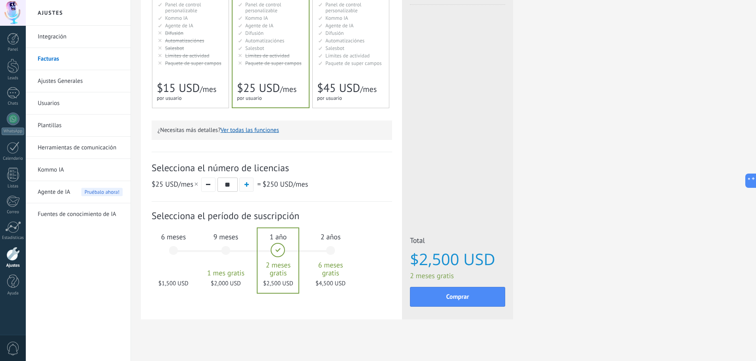
click at [246, 185] on span "button" at bounding box center [246, 185] width 4 height 4
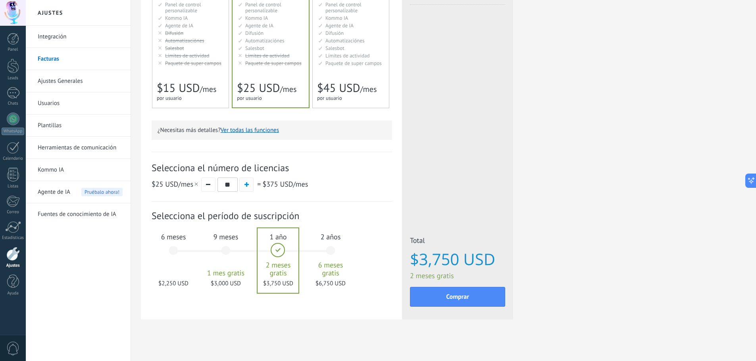
click at [246, 185] on span "button" at bounding box center [246, 185] width 4 height 4
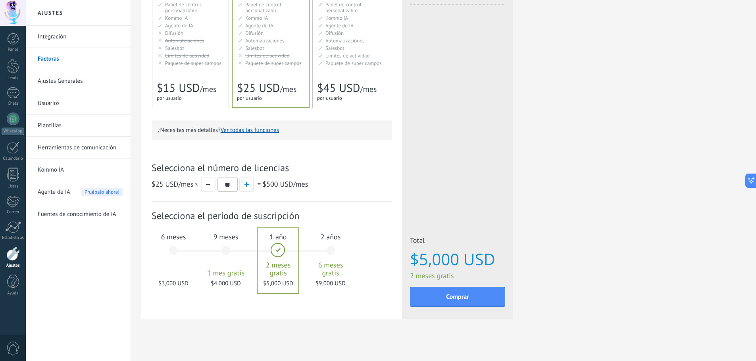
click at [246, 185] on span "button" at bounding box center [246, 185] width 4 height 4
click at [209, 186] on button "button" at bounding box center [208, 185] width 14 height 14
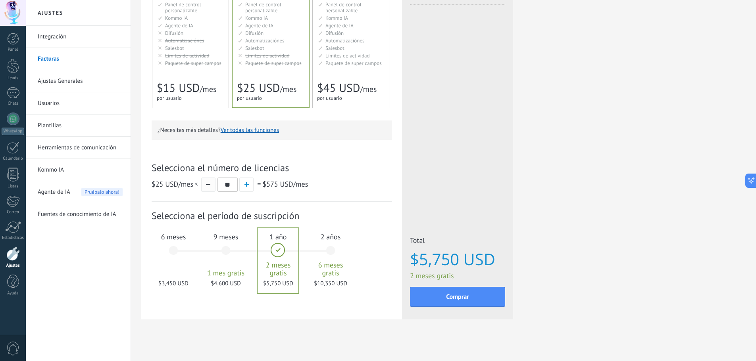
click at [209, 186] on button "button" at bounding box center [208, 185] width 14 height 14
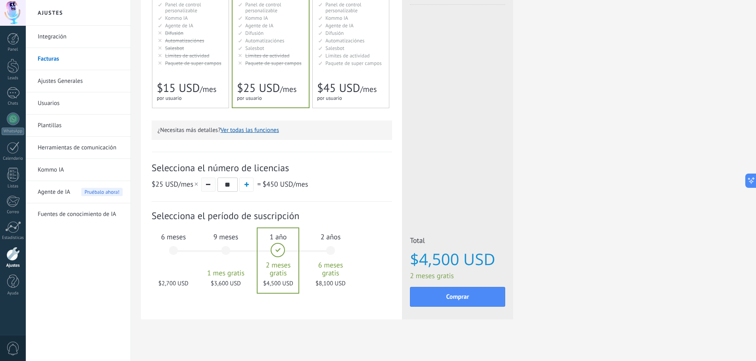
click at [209, 186] on button "button" at bounding box center [208, 185] width 14 height 14
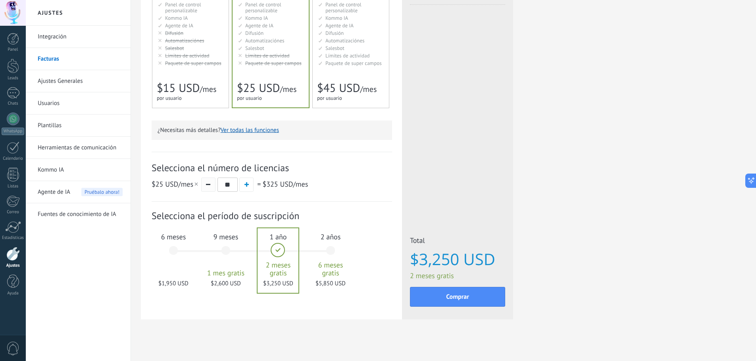
click at [209, 186] on button "button" at bounding box center [208, 185] width 14 height 14
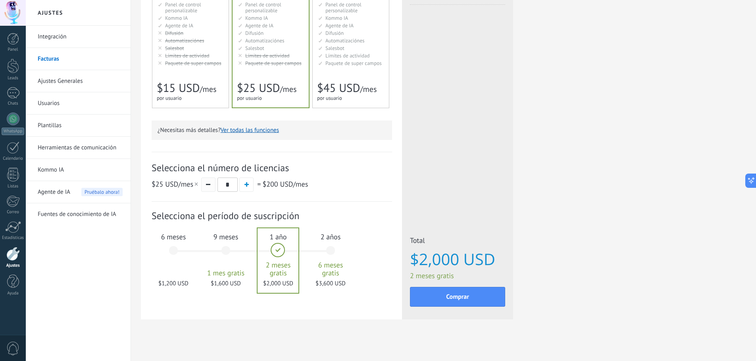
click at [209, 186] on button "button" at bounding box center [208, 185] width 14 height 14
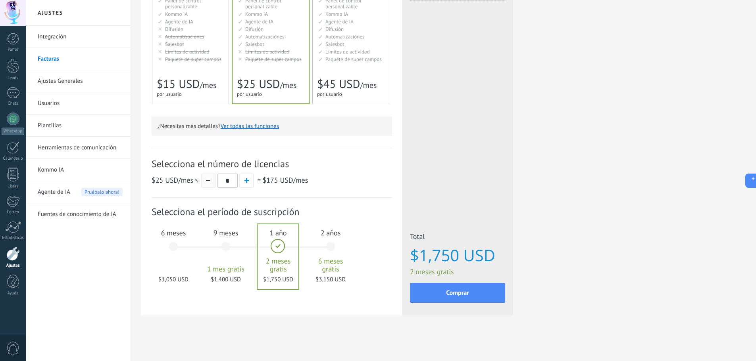
click at [209, 186] on button "button" at bounding box center [208, 181] width 14 height 14
click at [276, 317] on div "Detalles del plan Tu prueba gratuita con licencias ilimitadas y 10 GB de almace…" at bounding box center [443, 107] width 605 height 457
click at [244, 184] on button "button" at bounding box center [246, 181] width 14 height 14
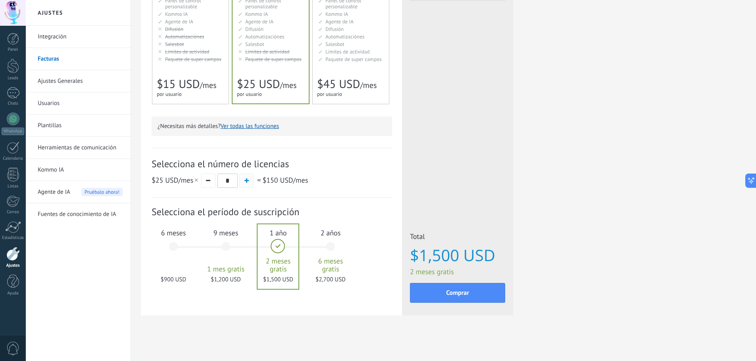
type input "*"
click at [241, 309] on div "Detalles del plan Tu prueba gratuita con licencias ilimitadas y 10 GB de almace…" at bounding box center [271, 97] width 261 height 437
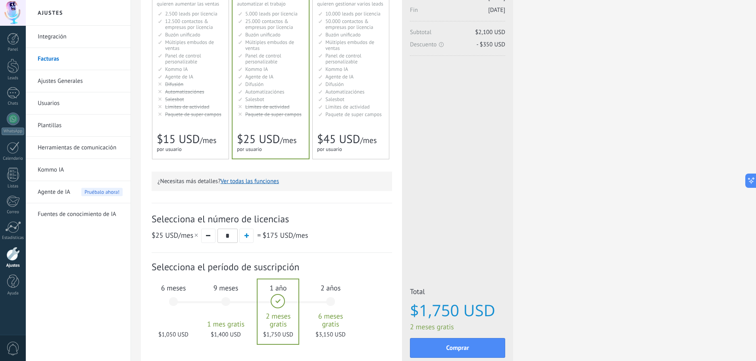
scroll to position [92, 0]
click at [313, 102] on div "Empresarial Для оптимизации процессов в крупной корпорации For large businesses…" at bounding box center [351, 66] width 76 height 183
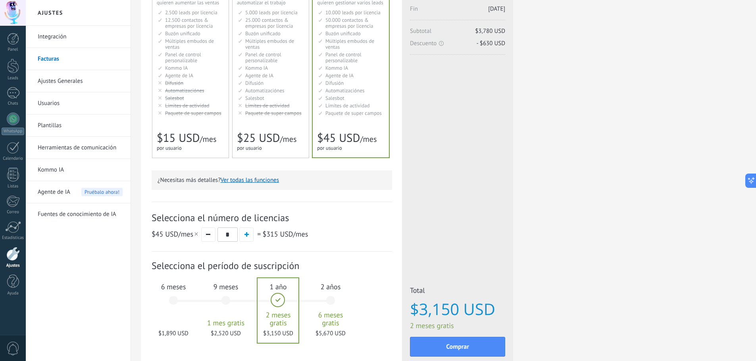
click at [273, 107] on span "Límites de actividad" at bounding box center [267, 105] width 44 height 7
click at [198, 115] on span "Paquete de super campos" at bounding box center [193, 113] width 56 height 7
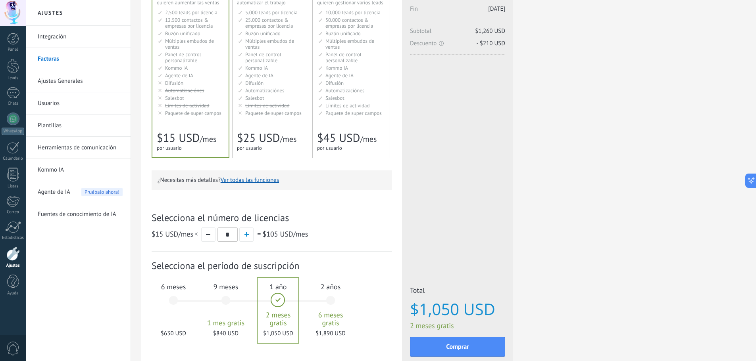
click at [298, 104] on li "Мониторинг активности Activity limits Límites de actividad Activity limits Limi…" at bounding box center [271, 106] width 66 height 6
click at [196, 103] on span "Límites de actividad" at bounding box center [187, 105] width 44 height 7
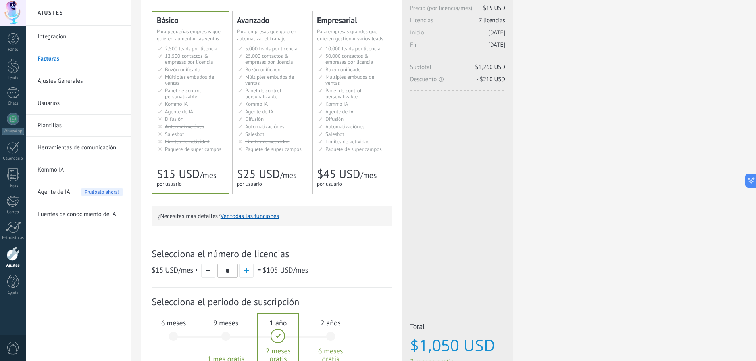
scroll to position [0, 0]
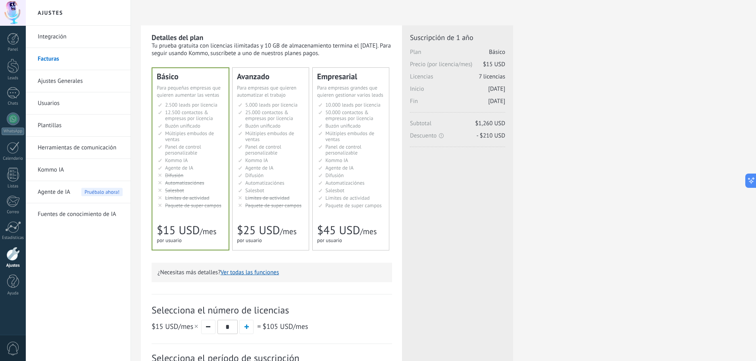
click at [60, 36] on link "Integración" at bounding box center [80, 37] width 85 height 22
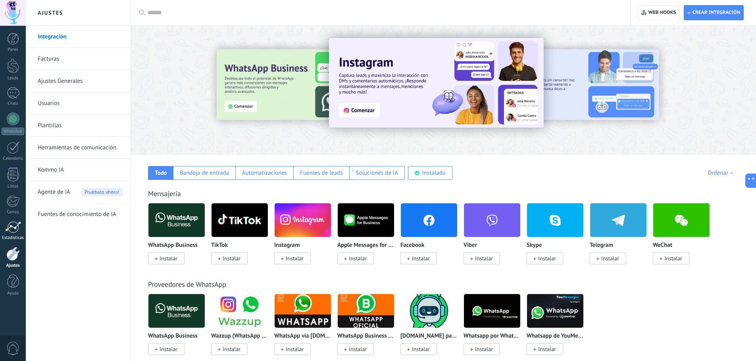
click at [19, 224] on div at bounding box center [13, 227] width 16 height 12
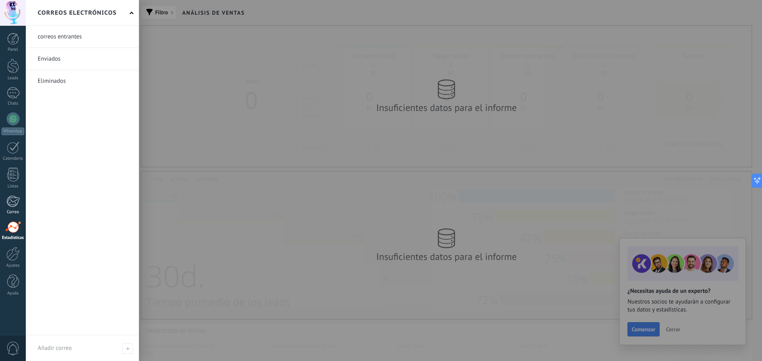
click at [15, 202] on div at bounding box center [12, 202] width 13 height 12
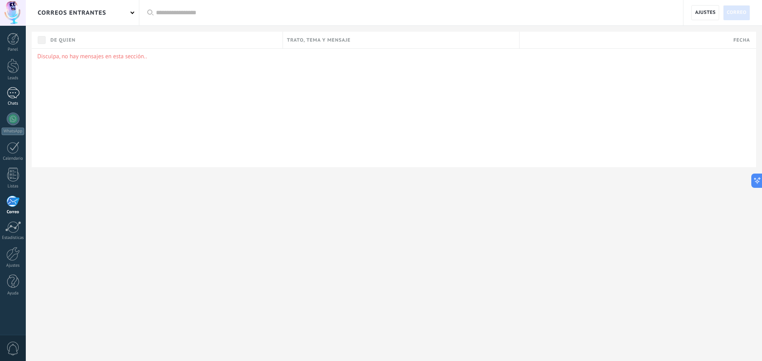
click at [15, 94] on div at bounding box center [13, 93] width 13 height 12
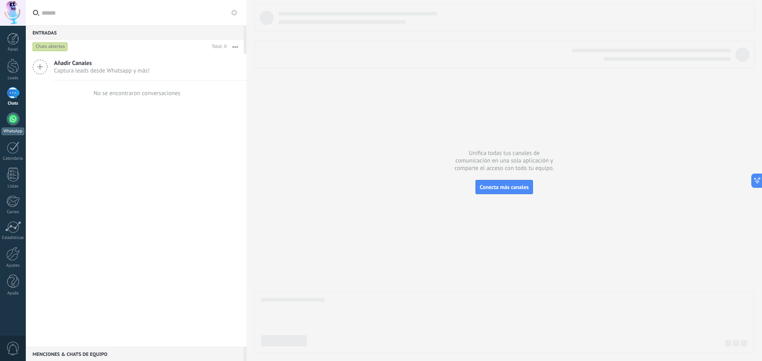
click at [15, 121] on div at bounding box center [13, 119] width 13 height 13
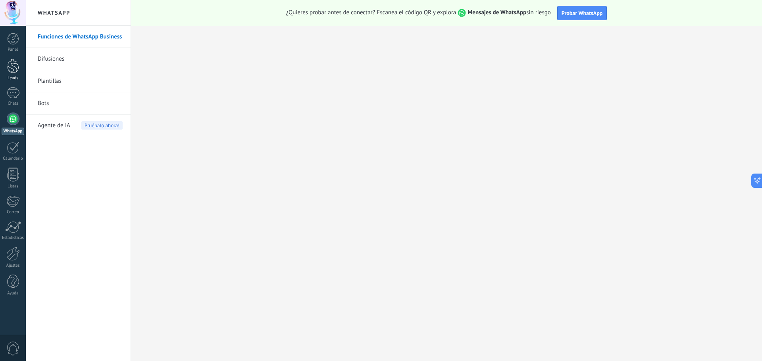
click at [13, 75] on link "Leads" at bounding box center [13, 70] width 26 height 22
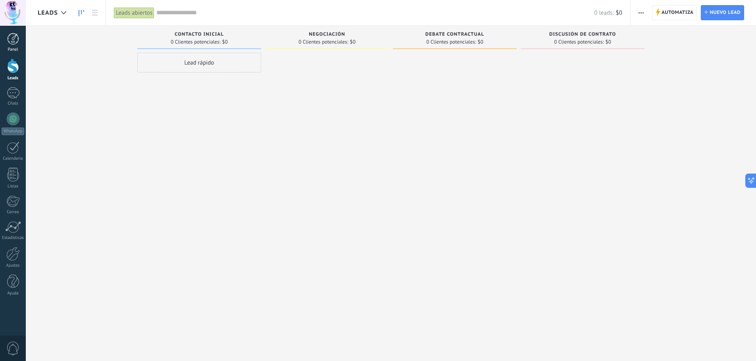
click at [13, 42] on div at bounding box center [13, 39] width 12 height 12
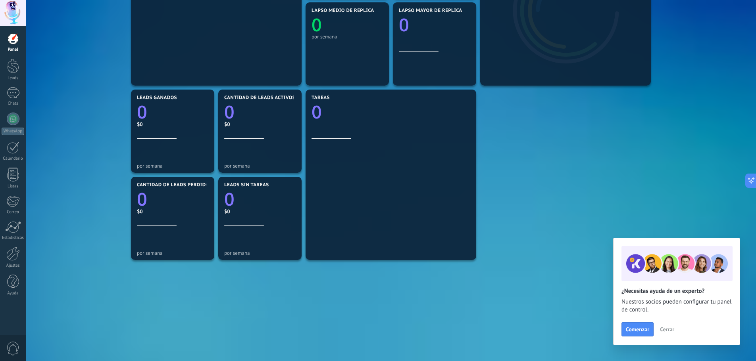
scroll to position [200, 0]
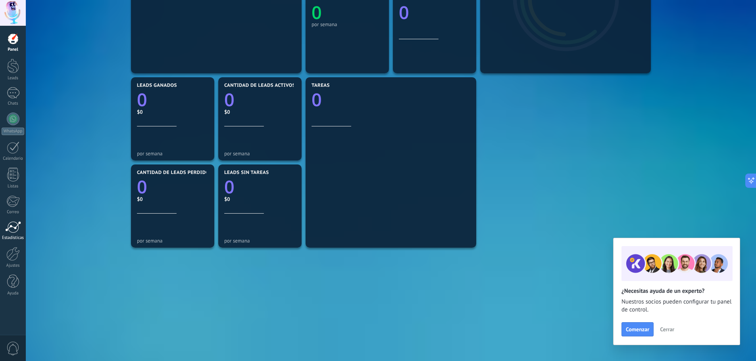
click at [17, 226] on div at bounding box center [13, 227] width 16 height 12
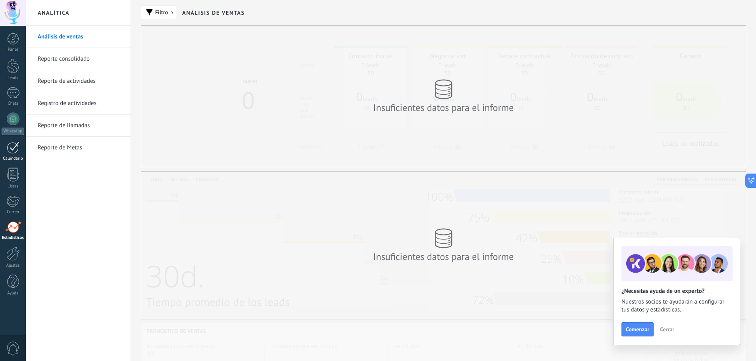
click at [18, 156] on link "Calendario" at bounding box center [13, 152] width 26 height 20
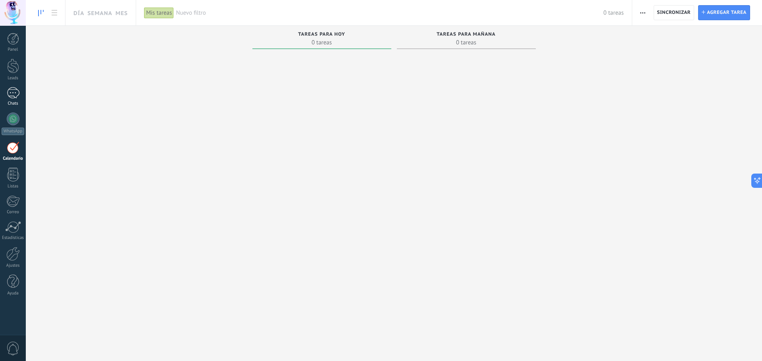
click at [18, 100] on link "Chats" at bounding box center [13, 96] width 26 height 19
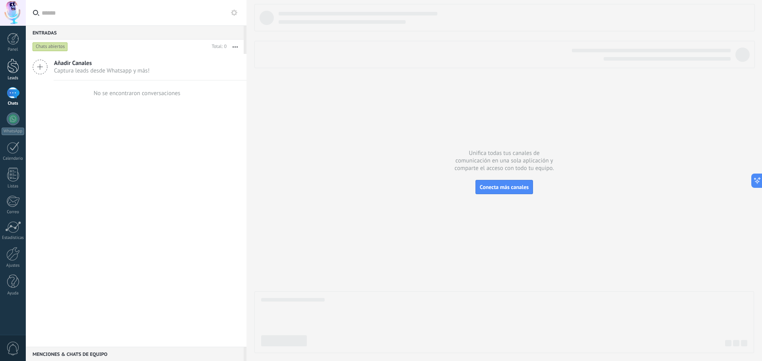
click at [16, 74] on link "Leads" at bounding box center [13, 70] width 26 height 22
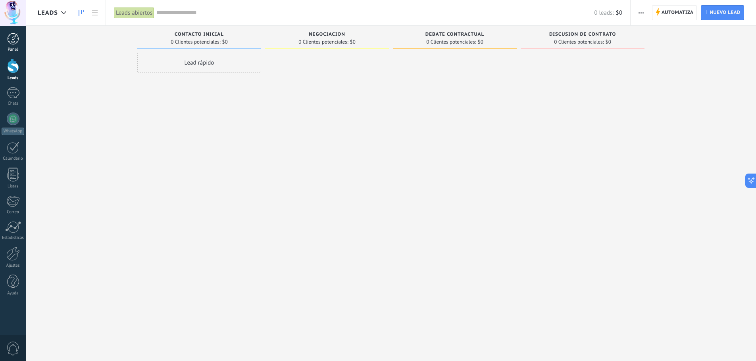
click at [11, 41] on div at bounding box center [13, 39] width 12 height 12
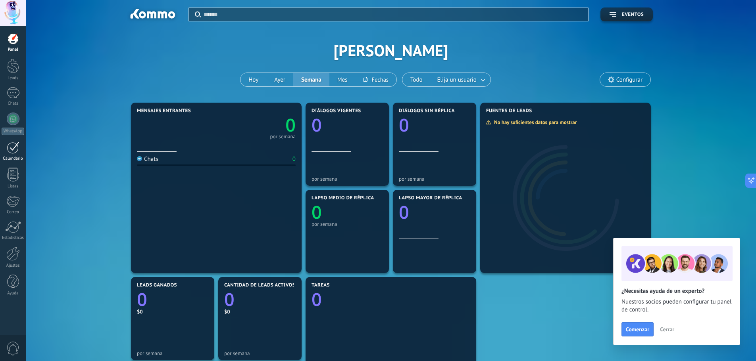
click at [7, 152] on div at bounding box center [13, 148] width 13 height 12
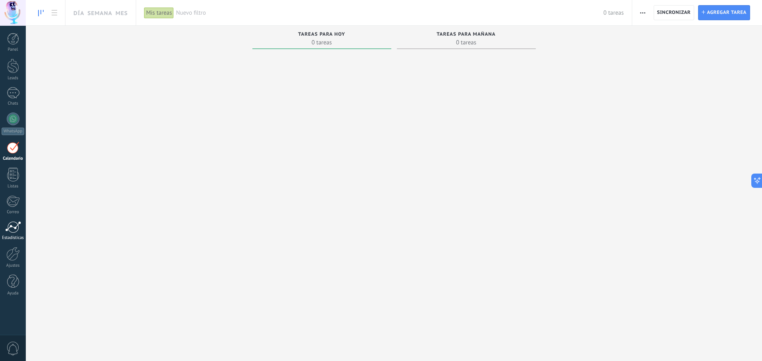
click at [12, 227] on div at bounding box center [13, 227] width 16 height 12
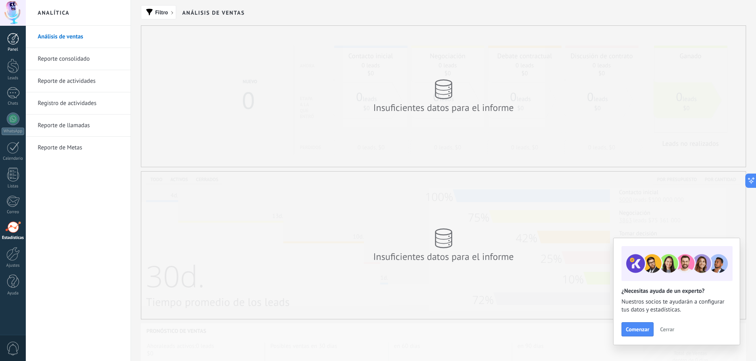
click at [12, 40] on div at bounding box center [13, 39] width 12 height 12
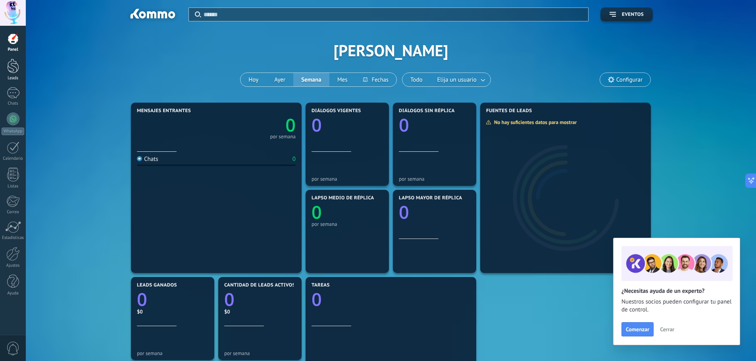
click at [10, 63] on div at bounding box center [13, 66] width 12 height 15
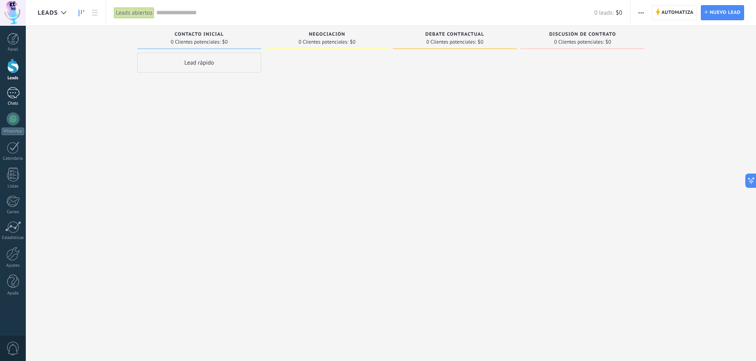
click at [17, 91] on div at bounding box center [13, 93] width 13 height 12
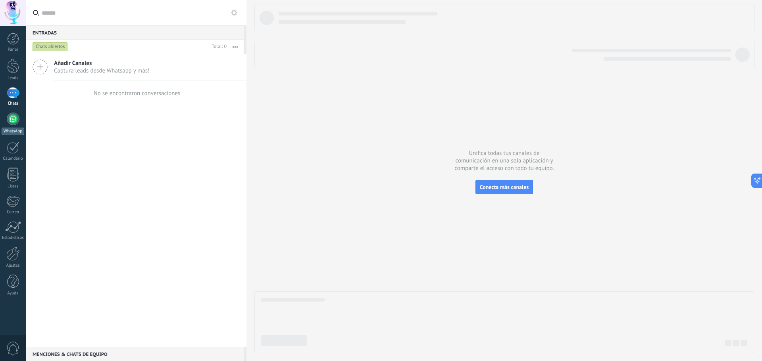
click at [14, 118] on div at bounding box center [13, 119] width 13 height 13
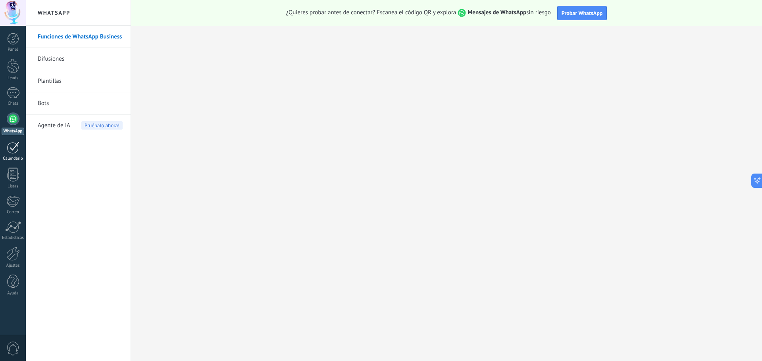
click at [15, 152] on div at bounding box center [13, 148] width 13 height 12
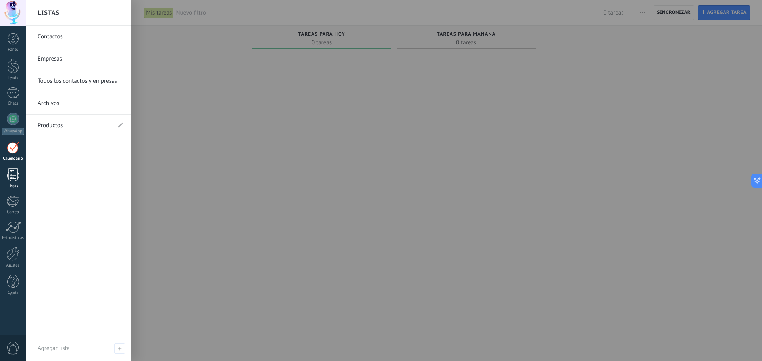
click at [11, 185] on div "Listas" at bounding box center [13, 186] width 23 height 5
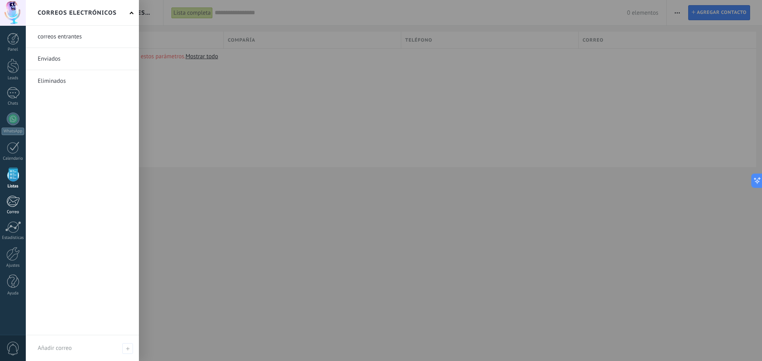
click at [13, 209] on link "Correo" at bounding box center [13, 205] width 26 height 19
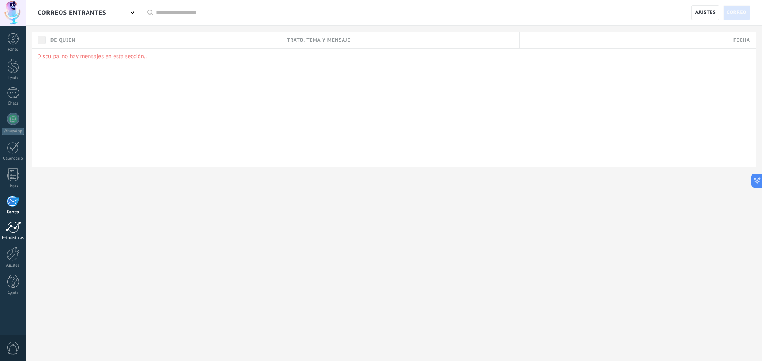
click at [13, 230] on div at bounding box center [13, 227] width 16 height 12
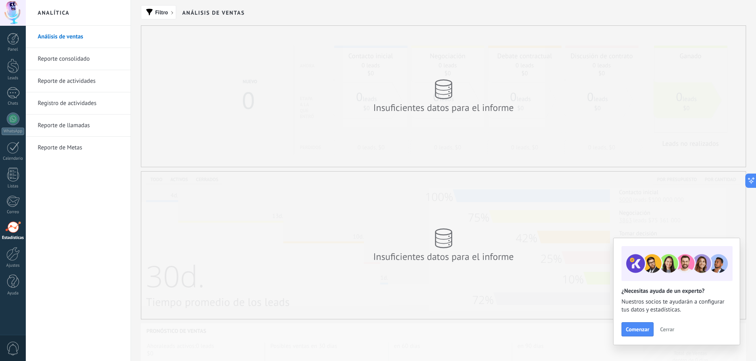
click at [53, 132] on link "Reporte de llamadas" at bounding box center [80, 126] width 85 height 22
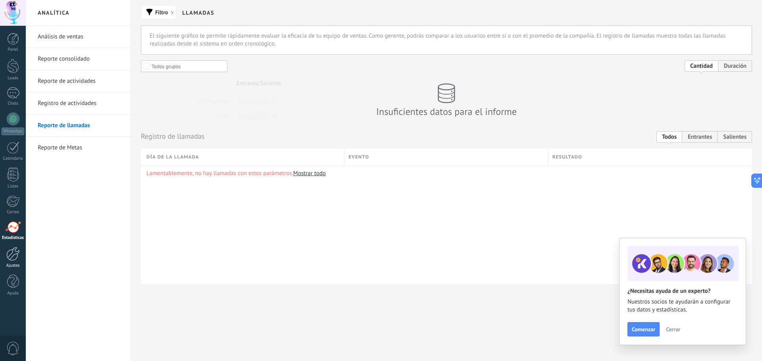
click at [10, 264] on div "Ajustes" at bounding box center [13, 265] width 23 height 5
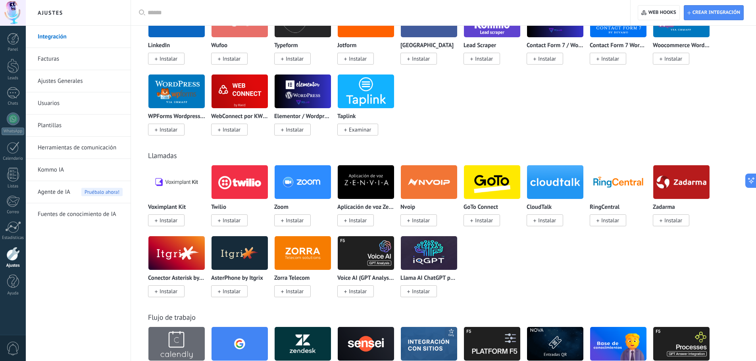
scroll to position [564, 0]
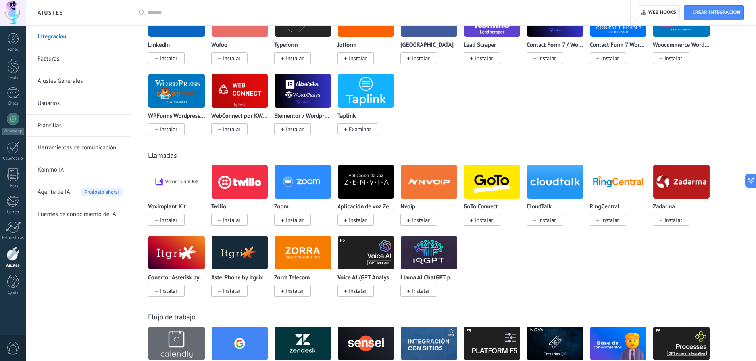
click at [234, 186] on img at bounding box center [239, 182] width 56 height 38
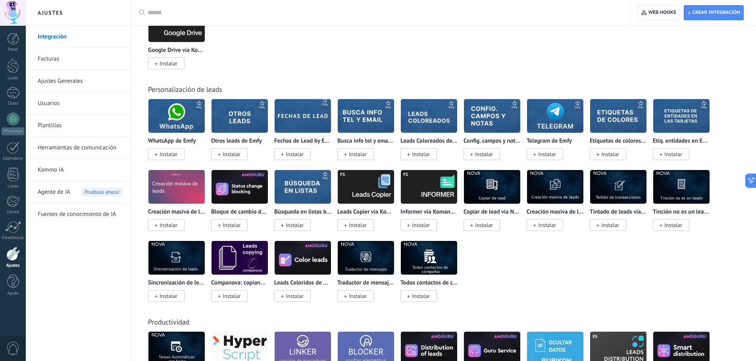
scroll to position [2036, 0]
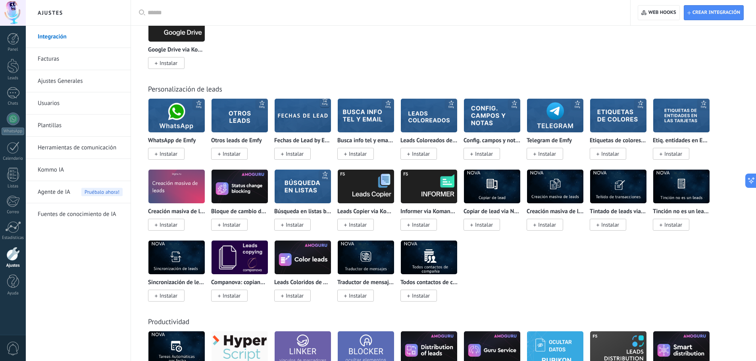
click at [180, 120] on img at bounding box center [176, 115] width 56 height 38
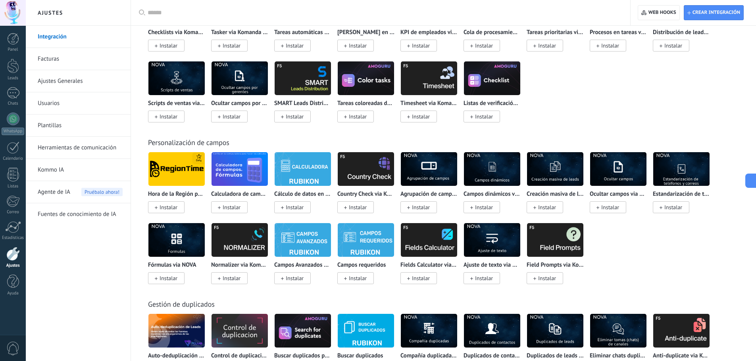
scroll to position [2481, 0]
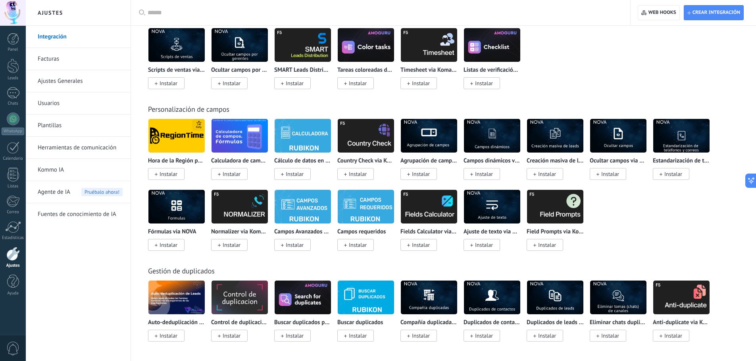
click at [226, 208] on img at bounding box center [239, 207] width 56 height 38
